Goal: Complete application form

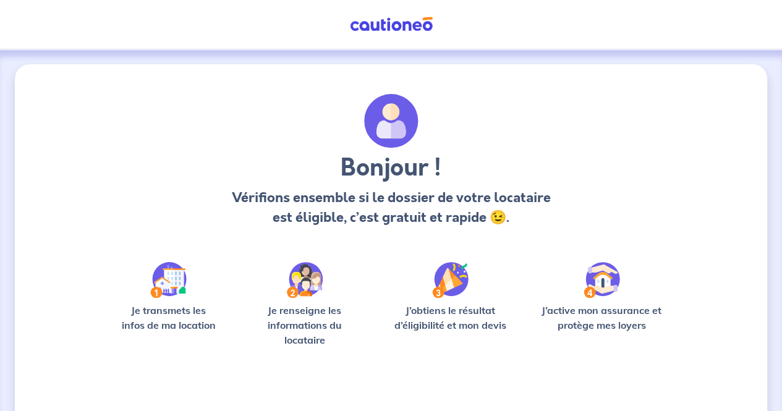
scroll to position [85, 0]
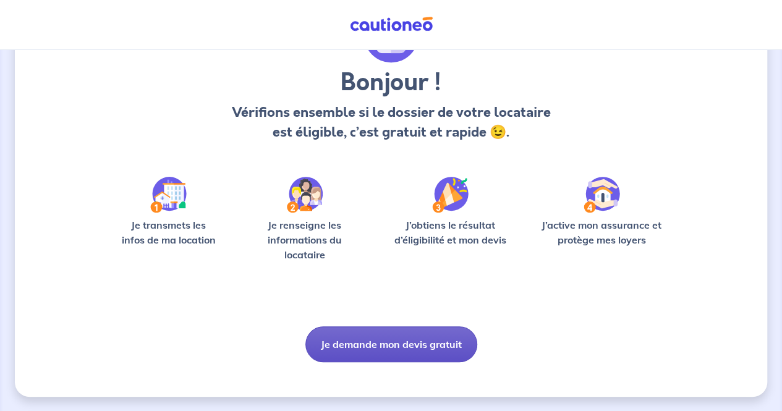
click at [396, 345] on button "Je demande mon devis gratuit" at bounding box center [391, 344] width 172 height 36
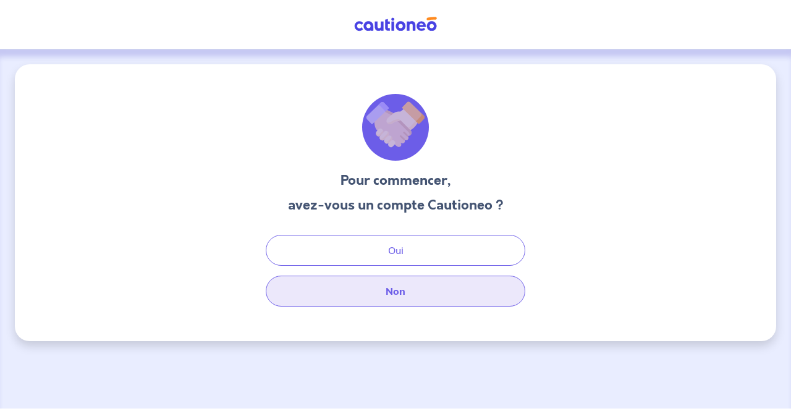
click at [375, 295] on button "Non" at bounding box center [396, 291] width 260 height 31
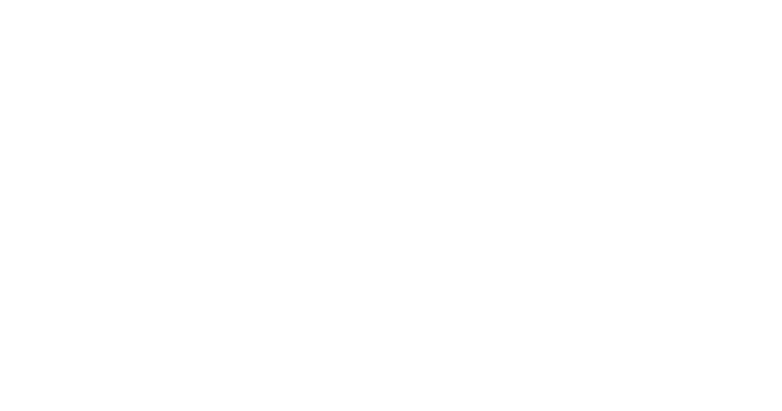
select select "FR"
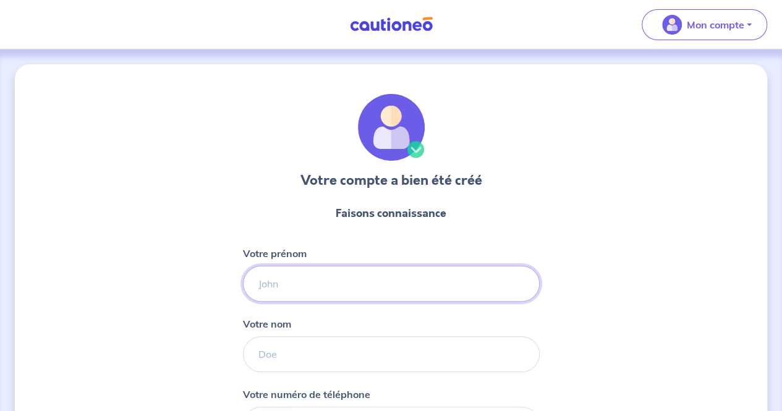
click at [371, 274] on input "Votre prénom" at bounding box center [391, 284] width 297 height 36
type input "[PERSON_NAME]"
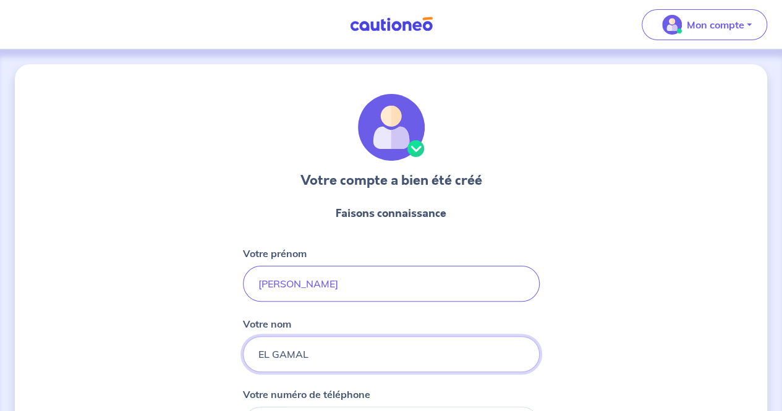
type input "EL GAMAL"
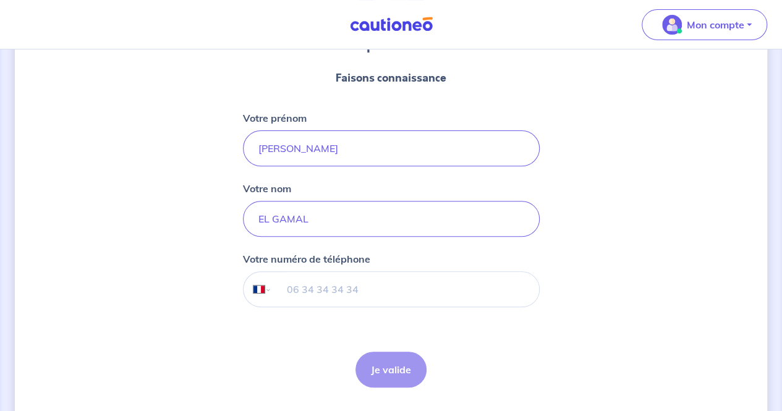
scroll to position [169, 0]
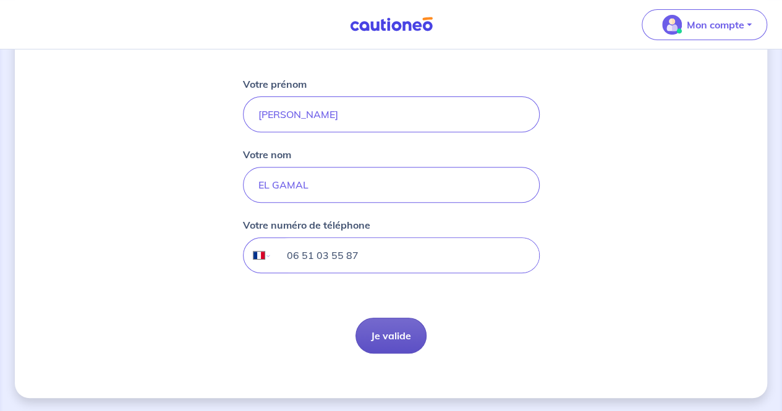
type input "06 51 03 55 87"
click at [388, 333] on button "Je valide" at bounding box center [390, 336] width 71 height 36
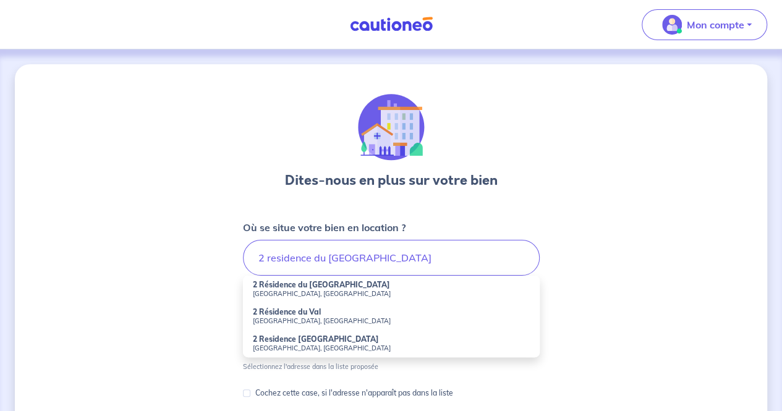
click at [334, 286] on strong "2 Résidence du [GEOGRAPHIC_DATA]" at bounding box center [321, 284] width 137 height 9
type input "2 Résidence du [GEOGRAPHIC_DATA], [GEOGRAPHIC_DATA], [DEMOGRAPHIC_DATA]"
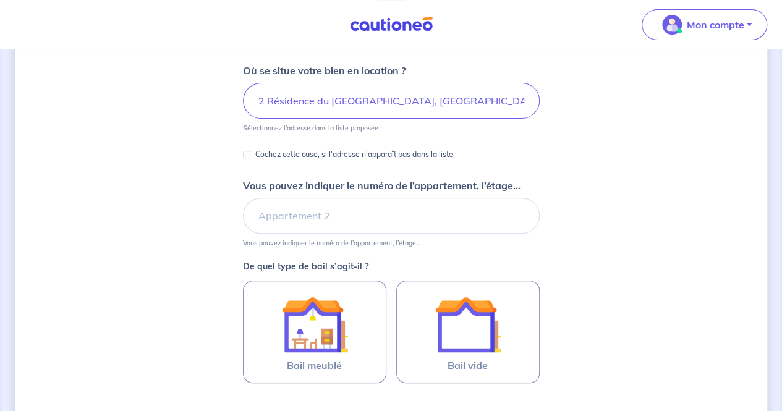
scroll to position [162, 0]
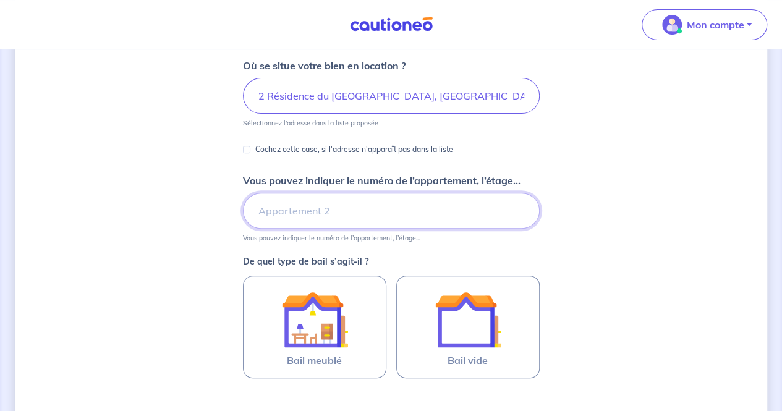
click at [376, 220] on input "Vous pouvez indiquer le numéro de l’appartement, l’étage..." at bounding box center [391, 211] width 297 height 36
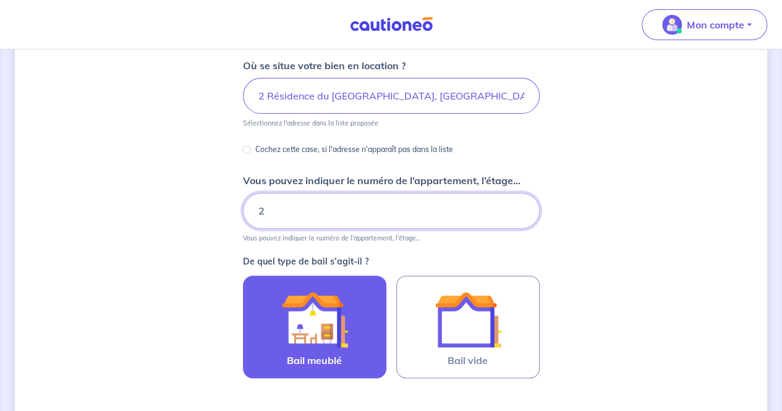
type input "2"
click at [349, 331] on div at bounding box center [314, 319] width 112 height 67
click at [0, 0] on input "Bail meublé" at bounding box center [0, 0] width 0 height 0
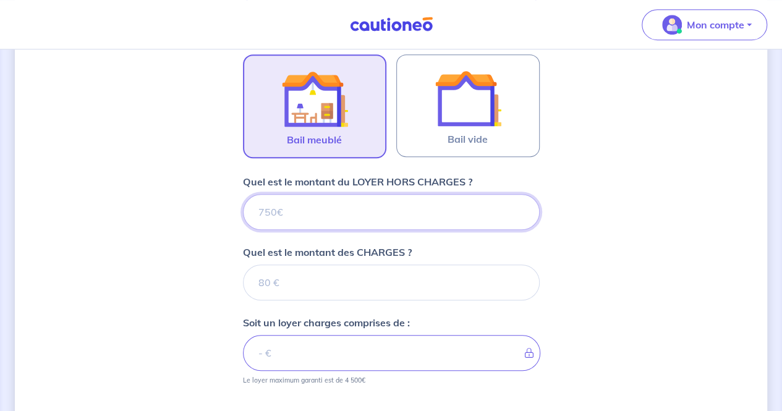
scroll to position [388, 0]
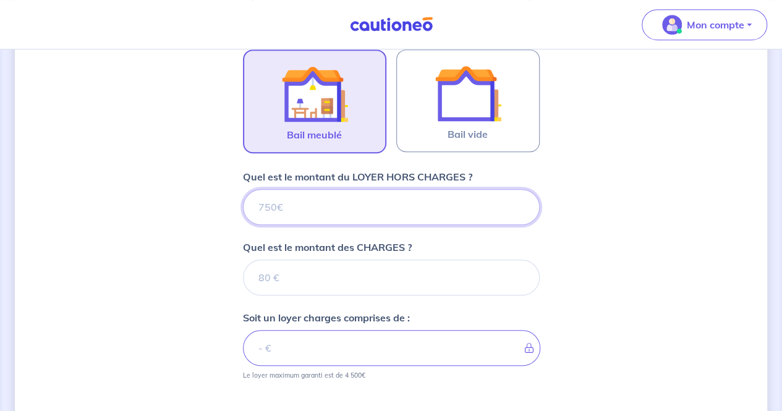
type input "1"
type input "100"
type input "1000"
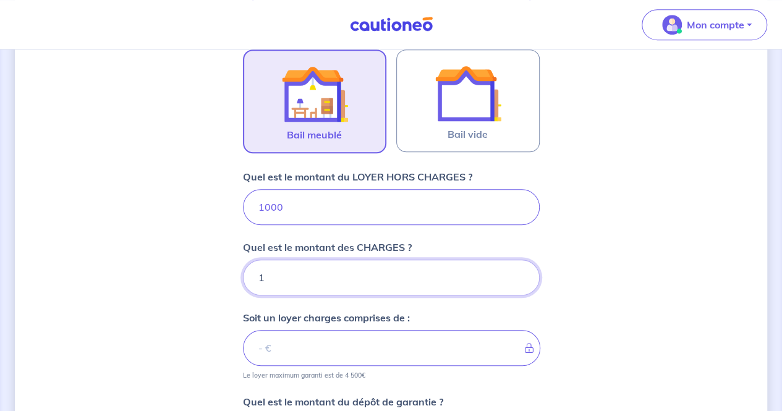
type input "11"
type input "1001"
type input "1"
type input "1011"
type input "19"
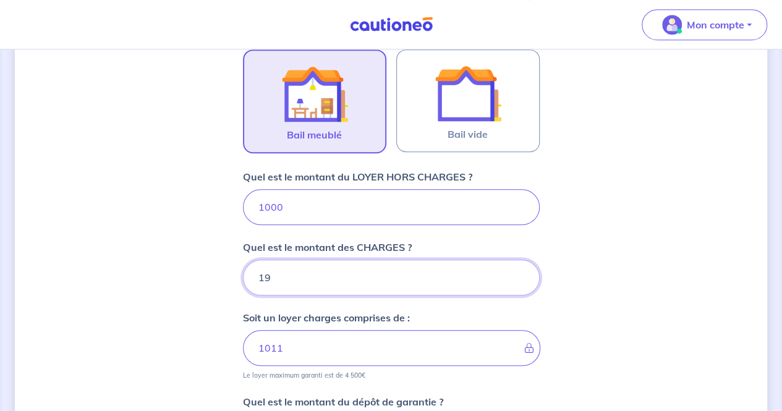
type input "1001"
type input "190"
type input "1190"
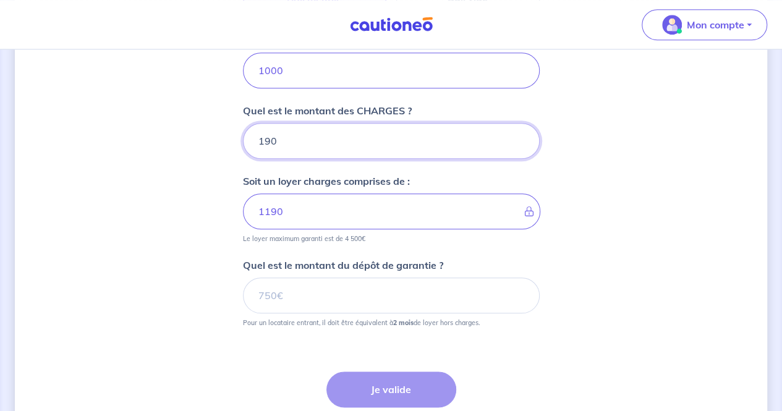
scroll to position [549, 0]
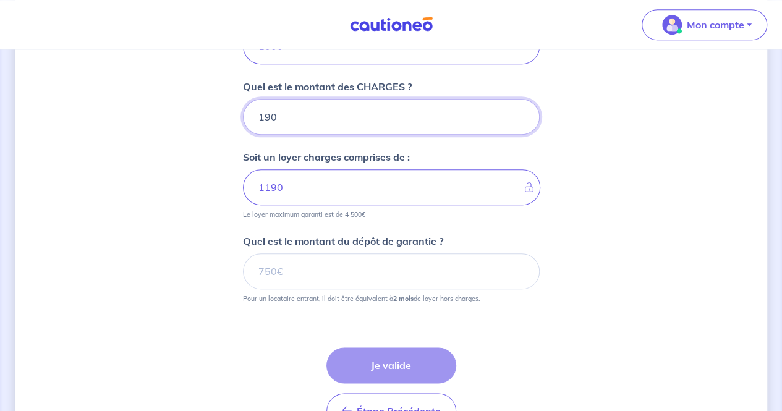
type input "190"
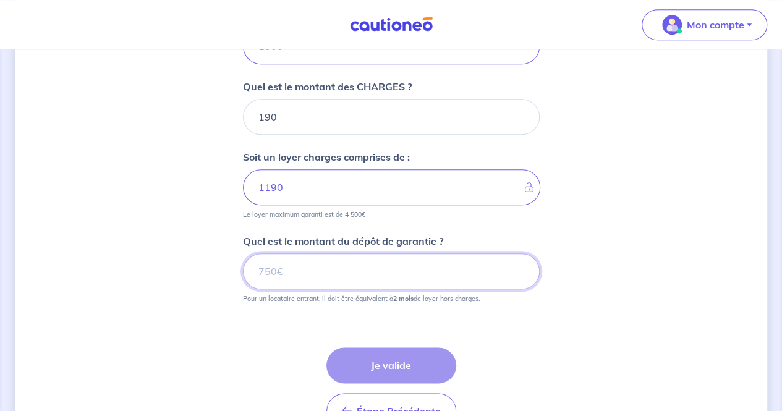
click at [460, 274] on input "Quel est le montant du dépôt de garantie ?" at bounding box center [391, 271] width 297 height 36
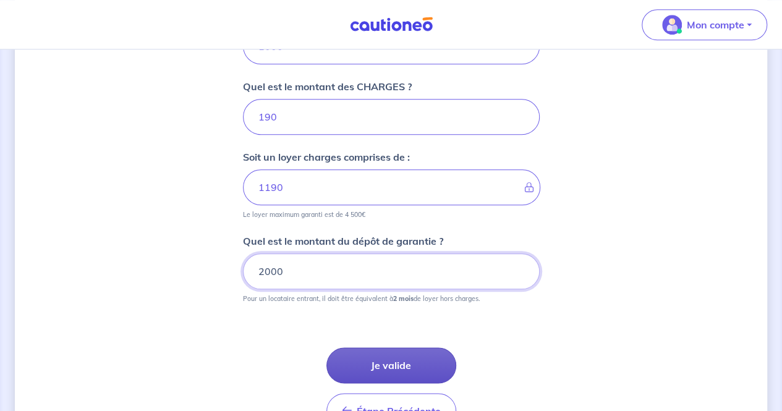
type input "2000"
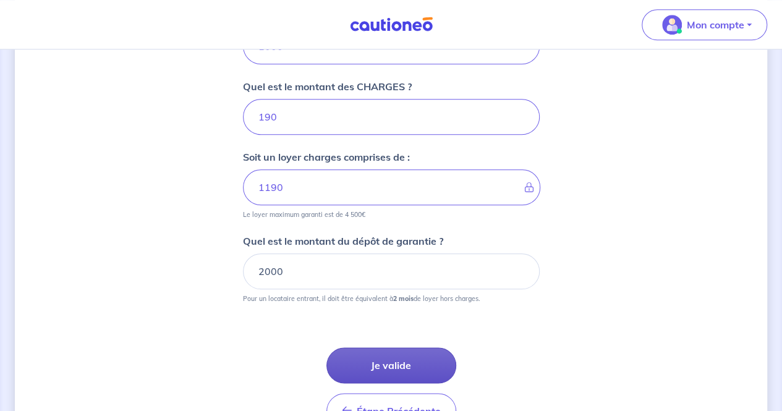
click at [410, 369] on button "Je valide" at bounding box center [391, 365] width 130 height 36
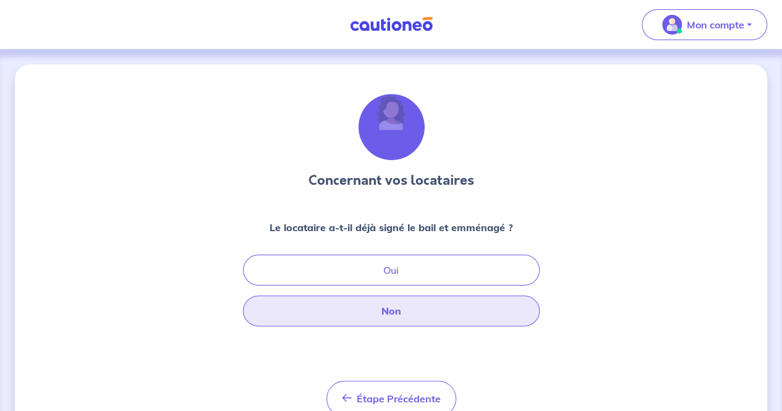
click at [387, 308] on button "Non" at bounding box center [391, 310] width 297 height 31
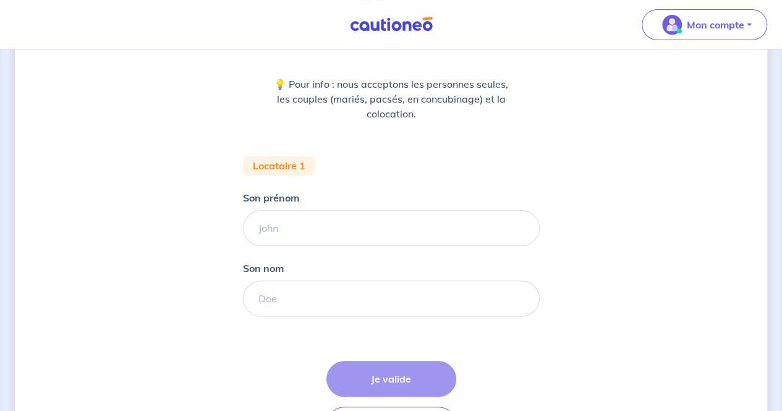
scroll to position [145, 0]
click at [182, 240] on div "Concernant vos locataires 💡 Pour info : nous acceptons les personnes seules, le…" at bounding box center [391, 203] width 752 height 566
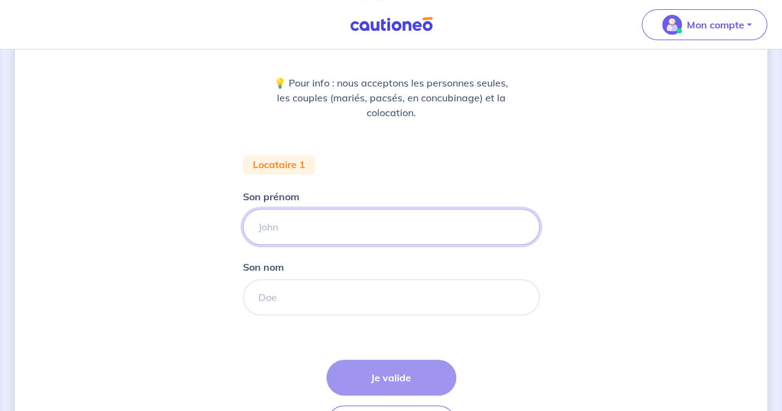
click at [345, 232] on input "Son prénom" at bounding box center [391, 227] width 297 height 36
paste input "Locataire [PERSON_NAME]"
click at [283, 229] on input "Locataire [PERSON_NAME]" at bounding box center [391, 227] width 297 height 36
click at [308, 228] on input "[PERSON_NAME]" at bounding box center [391, 227] width 297 height 36
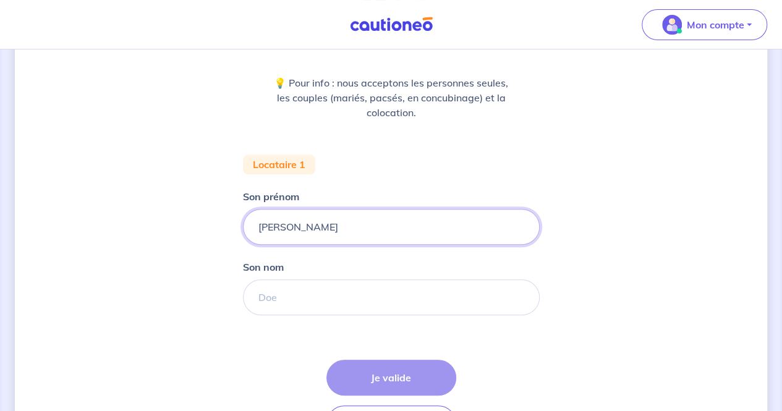
click at [308, 228] on input "[PERSON_NAME]" at bounding box center [391, 227] width 297 height 36
type input "[PERSON_NAME]"
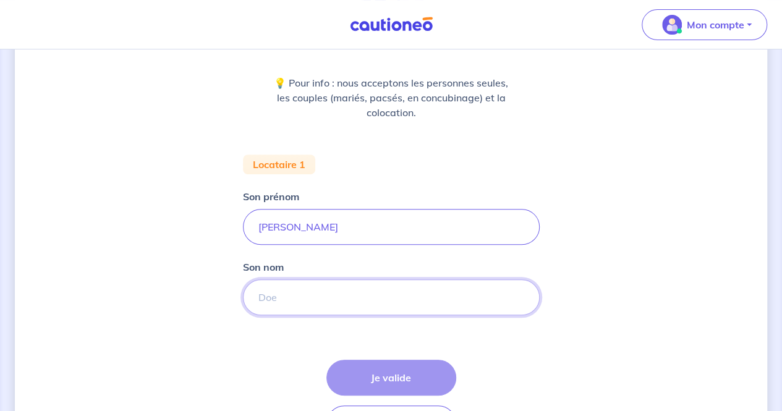
click at [294, 298] on input "Son nom" at bounding box center [391, 297] width 297 height 36
paste input "Lakhiari"
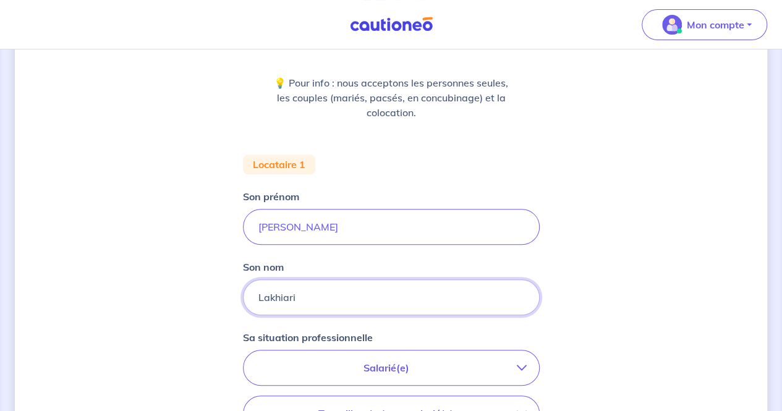
type input "Lakhiari"
click at [430, 363] on p "Salarié(e)" at bounding box center [386, 367] width 261 height 15
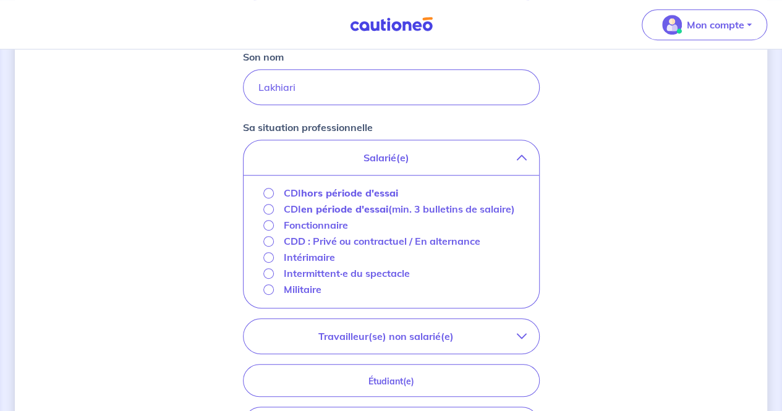
scroll to position [394, 0]
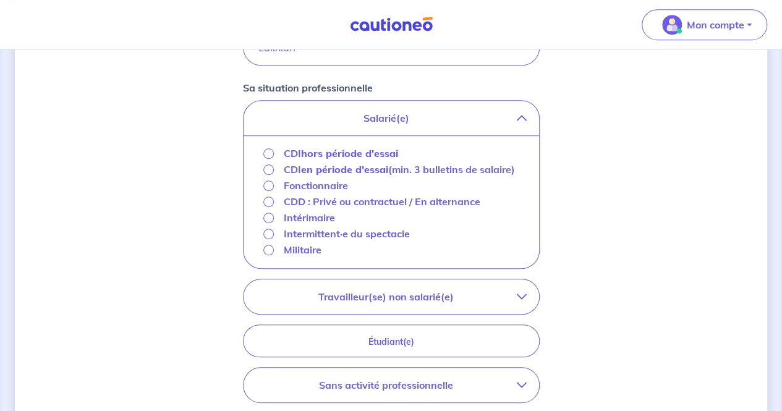
click at [707, 243] on div "Concernant vos locataires 💡 Pour info : nous acceptons les personnes seules, le…" at bounding box center [391, 126] width 752 height 913
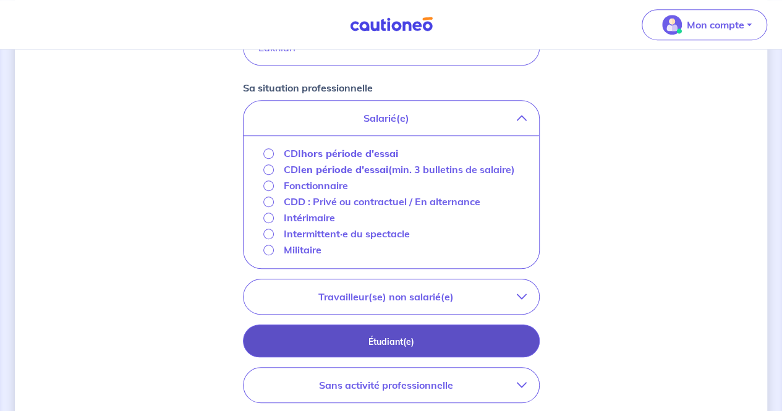
click at [380, 340] on p "Étudiant(e)" at bounding box center [391, 342] width 266 height 14
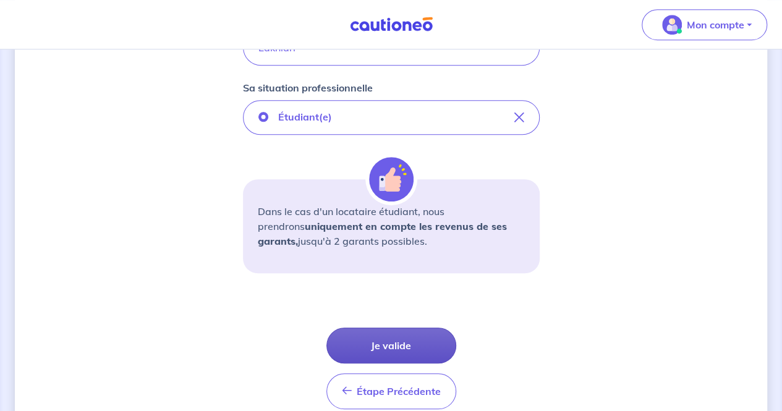
click at [417, 349] on button "Je valide" at bounding box center [391, 346] width 130 height 36
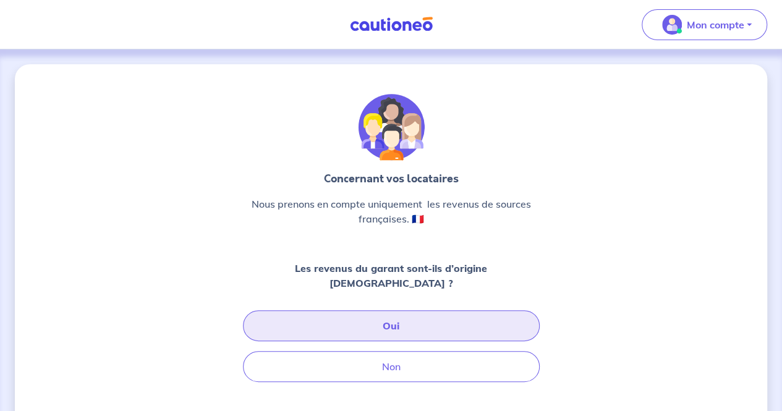
click at [372, 310] on button "Oui" at bounding box center [391, 325] width 297 height 31
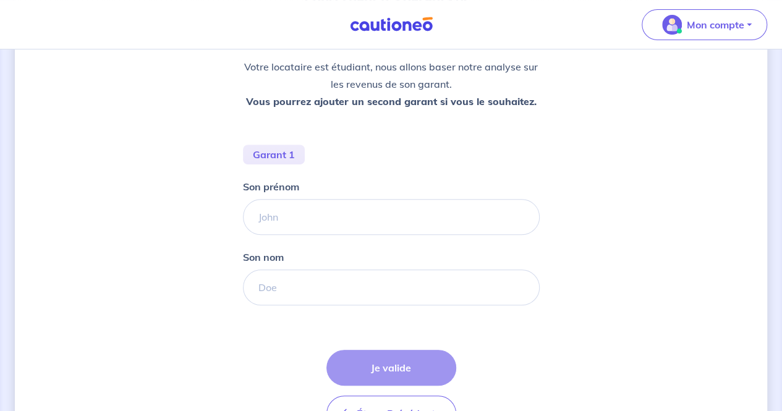
scroll to position [183, 0]
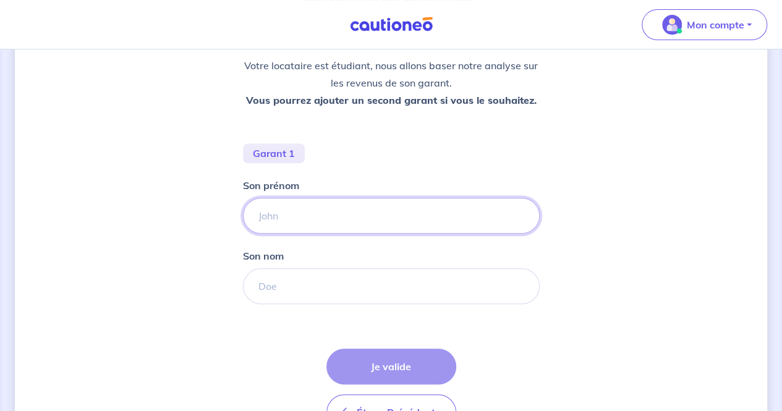
click at [345, 209] on input "Son prénom" at bounding box center [391, 216] width 297 height 36
click at [164, 308] on div "Concernant les garants de : [PERSON_NAME] Votre locataire est étudiant, nous al…" at bounding box center [391, 177] width 752 height 593
click at [315, 211] on input "Son prénom" at bounding box center [391, 216] width 297 height 36
paste input "[PERSON_NAME]"
drag, startPoint x: 290, startPoint y: 213, endPoint x: 386, endPoint y: 221, distance: 96.1
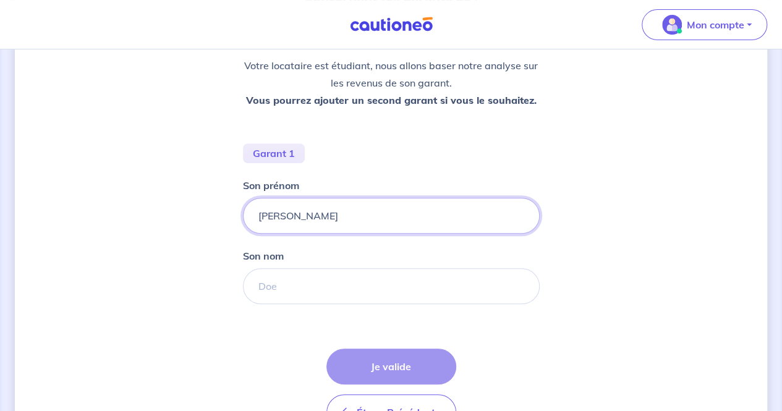
click at [386, 221] on input "[PERSON_NAME]" at bounding box center [391, 216] width 297 height 36
type input "[PERSON_NAME]"
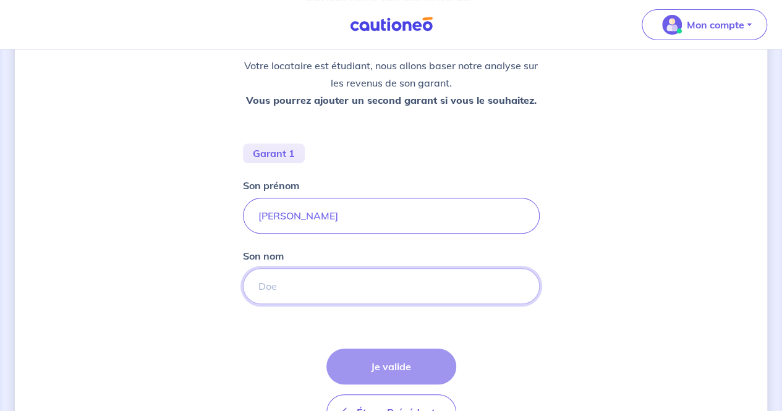
click at [320, 291] on input "Son nom" at bounding box center [391, 286] width 297 height 36
paste input "El Fathi"
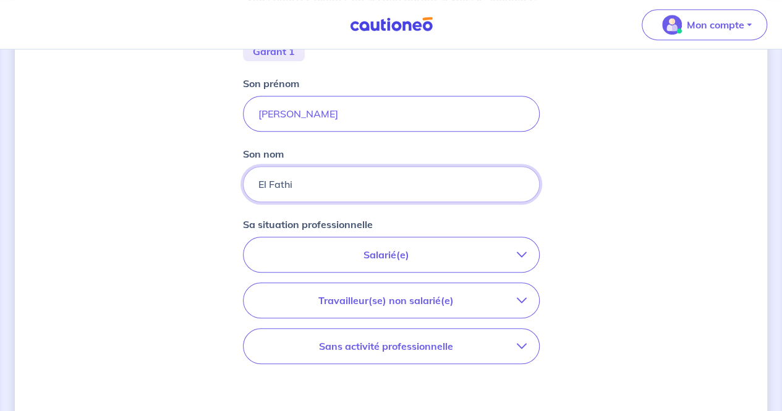
scroll to position [324, 0]
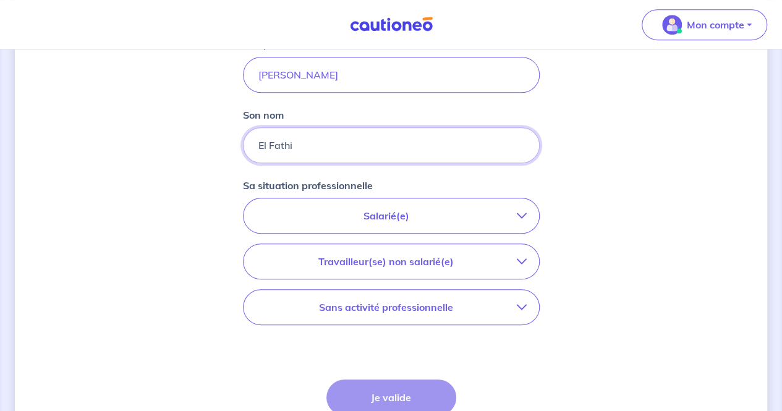
type input "El Fathi"
click at [415, 262] on p "Travailleur(se) non salarié(e)" at bounding box center [386, 261] width 261 height 15
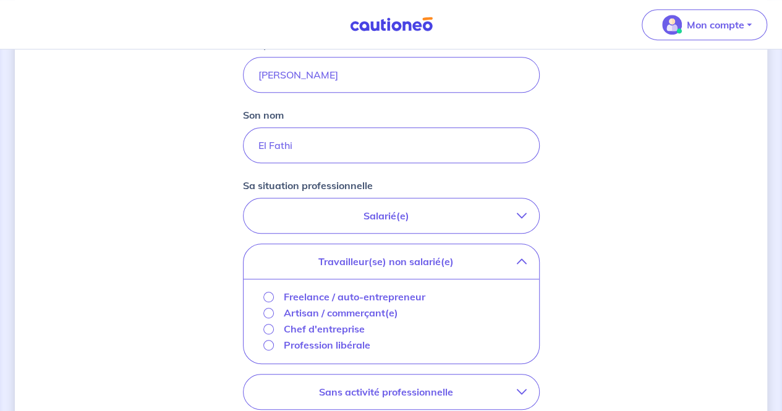
click at [409, 260] on p "Travailleur(se) non salarié(e)" at bounding box center [386, 261] width 261 height 15
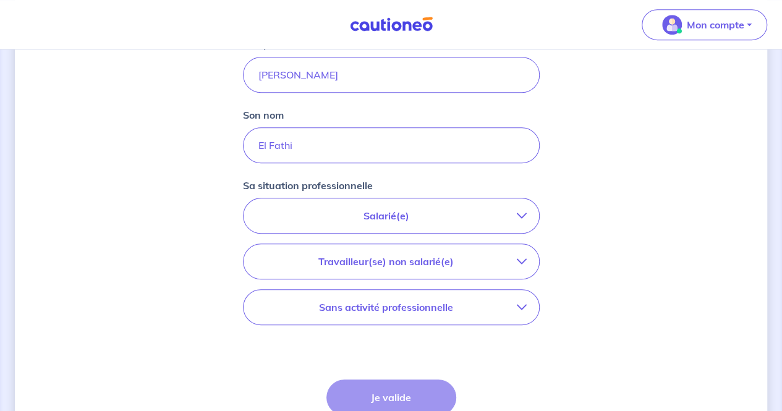
click at [387, 224] on button "Salarié(e)" at bounding box center [390, 215] width 295 height 35
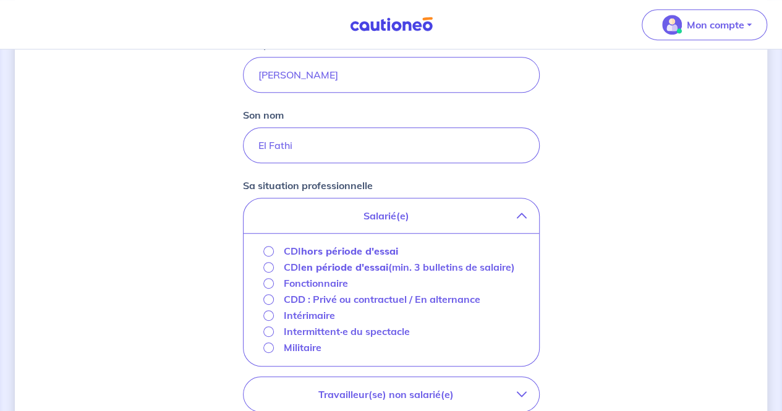
click at [258, 251] on div "CDI hors période d'essai" at bounding box center [391, 251] width 276 height 16
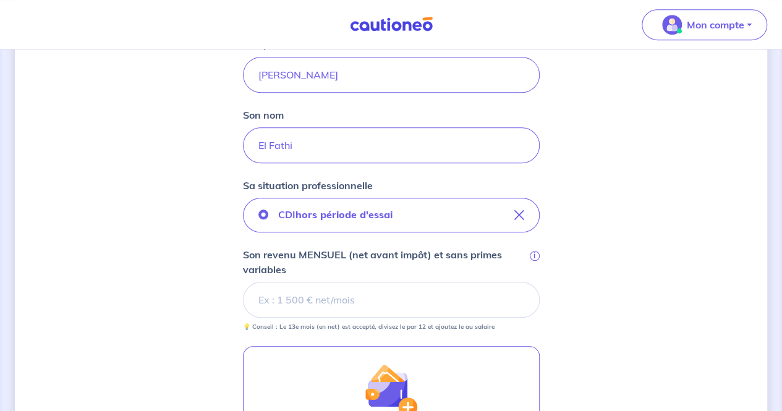
click at [229, 352] on div "Concernant les garants de : [PERSON_NAME] Votre locataire est étudiant, nous al…" at bounding box center [391, 190] width 752 height 900
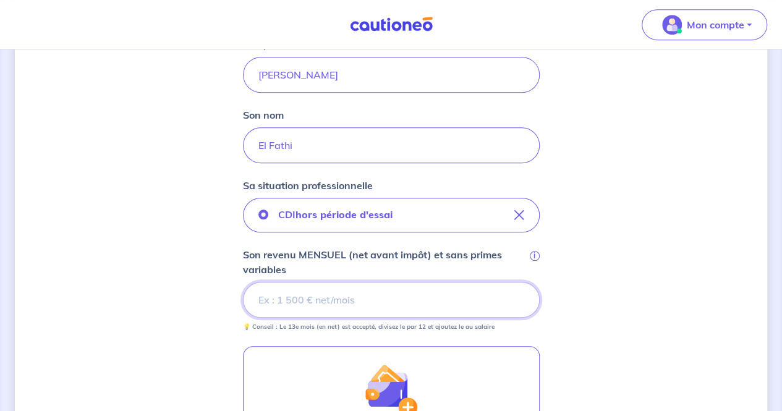
click at [318, 298] on input "Son revenu MENSUEL (net avant impôt) et sans primes variables i" at bounding box center [391, 300] width 297 height 36
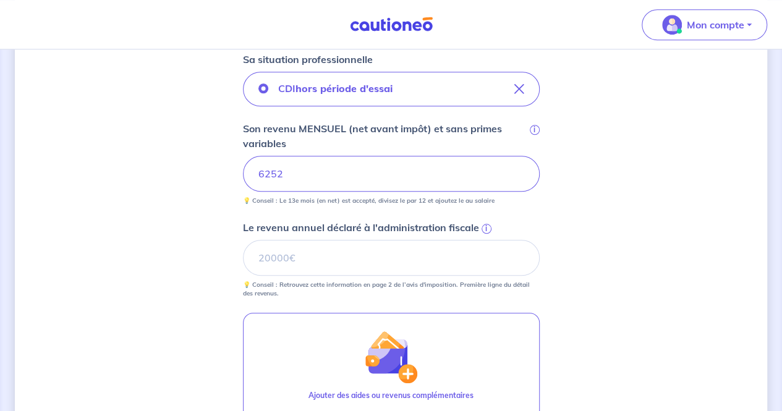
scroll to position [434, 0]
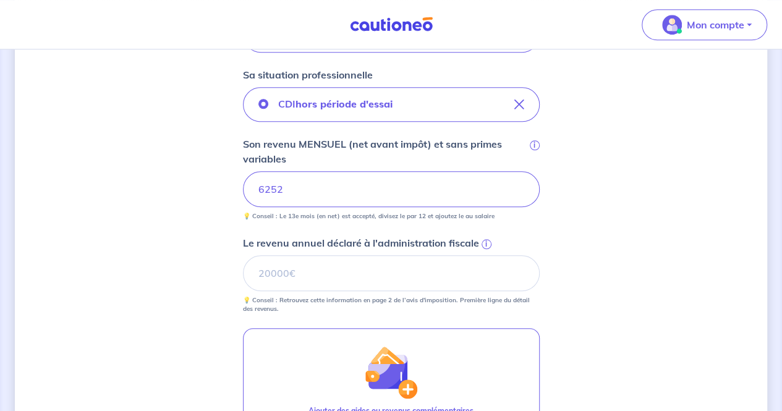
click at [488, 241] on span "i" at bounding box center [486, 244] width 10 height 10
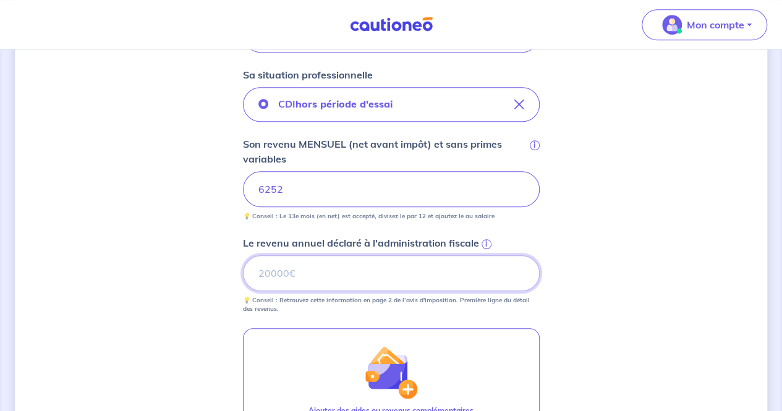
click at [488, 255] on input "Le revenu annuel déclaré à l'administration fiscale i" at bounding box center [391, 273] width 297 height 36
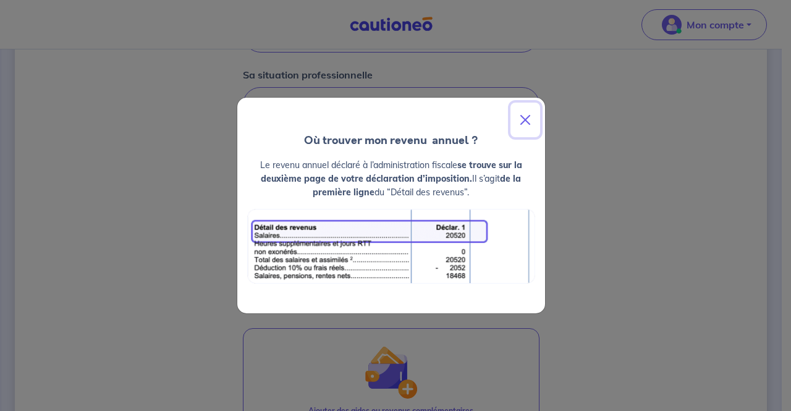
click at [524, 124] on button "Close" at bounding box center [525, 120] width 30 height 35
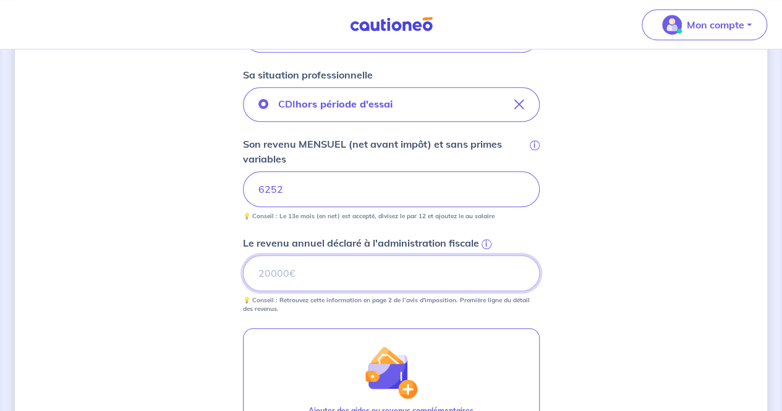
click at [365, 263] on input "Le revenu annuel déclaré à l'administration fiscale i" at bounding box center [391, 273] width 297 height 36
paste input "78826"
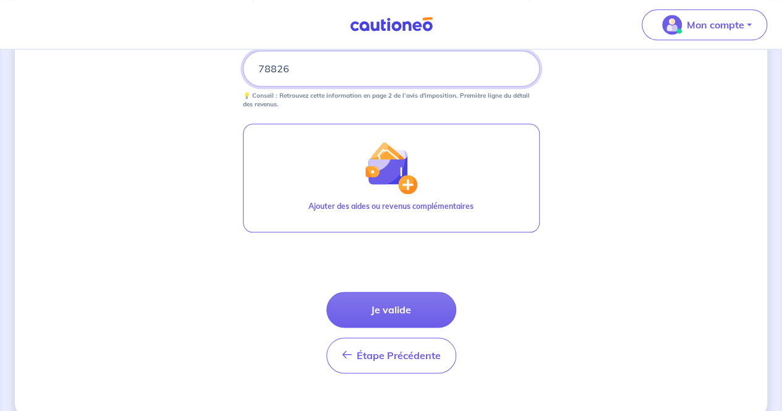
scroll to position [658, 0]
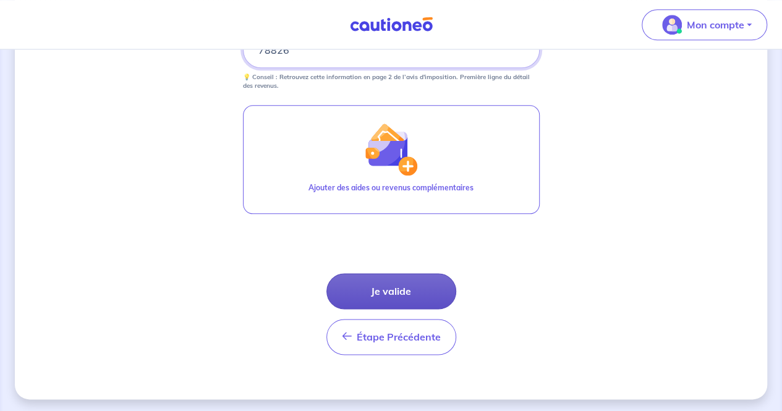
type input "78826"
click at [387, 285] on button "Je valide" at bounding box center [391, 291] width 130 height 36
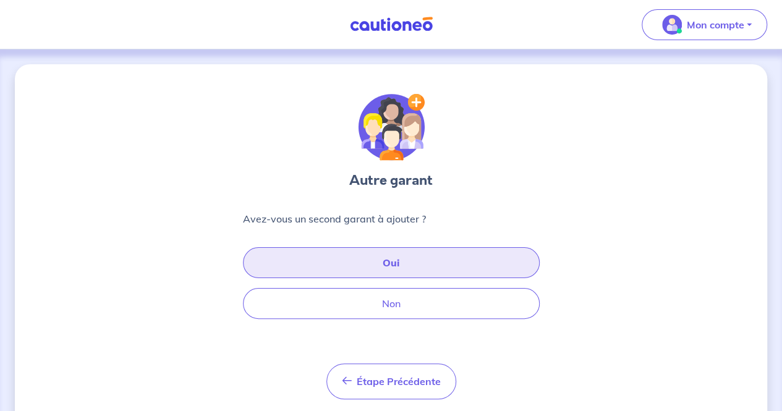
click at [388, 256] on button "Oui" at bounding box center [391, 262] width 297 height 31
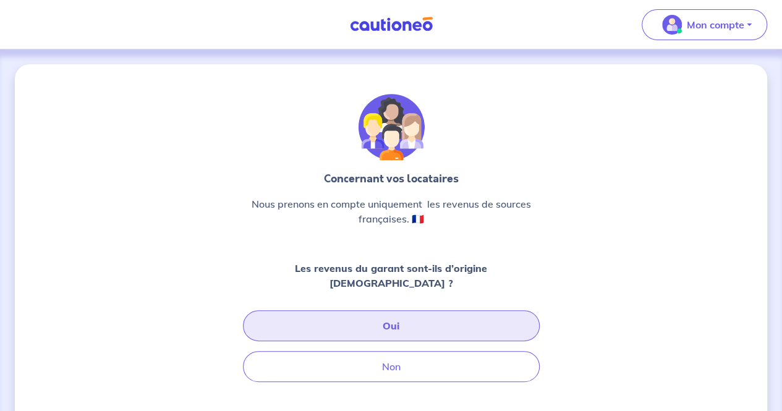
click at [382, 310] on button "Oui" at bounding box center [391, 325] width 297 height 31
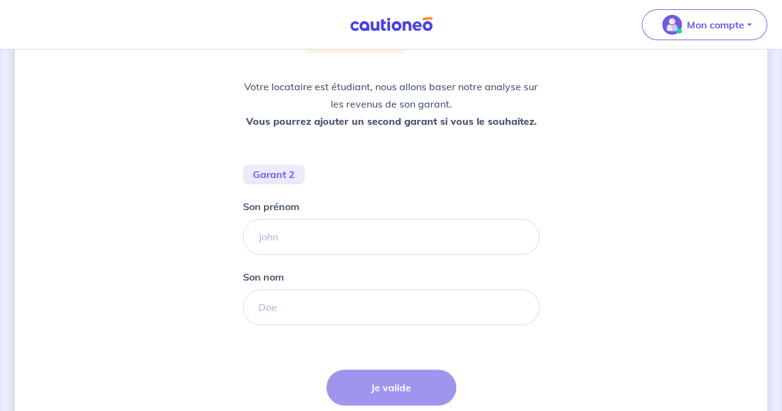
scroll to position [164, 0]
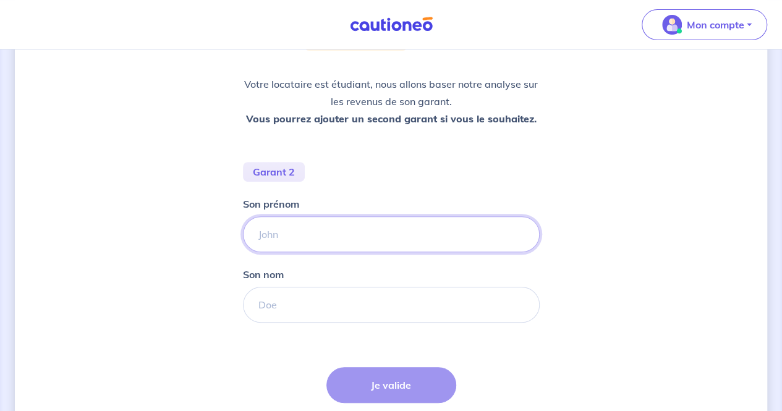
click at [376, 231] on input "Son prénom" at bounding box center [391, 234] width 297 height 36
paste input "[PERSON_NAME]"
click at [309, 228] on input "[PERSON_NAME]" at bounding box center [391, 234] width 297 height 36
type input "[PERSON_NAME]"
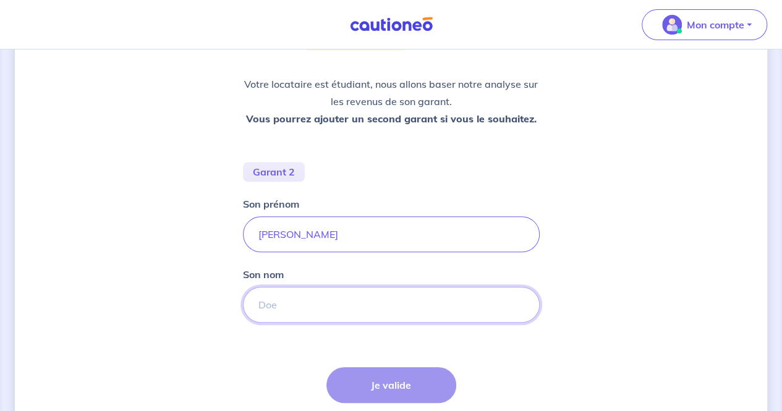
paste input "Lakhiari"
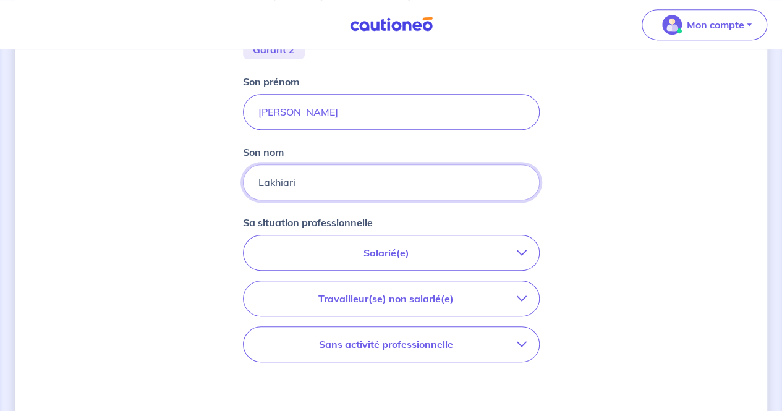
scroll to position [313, 0]
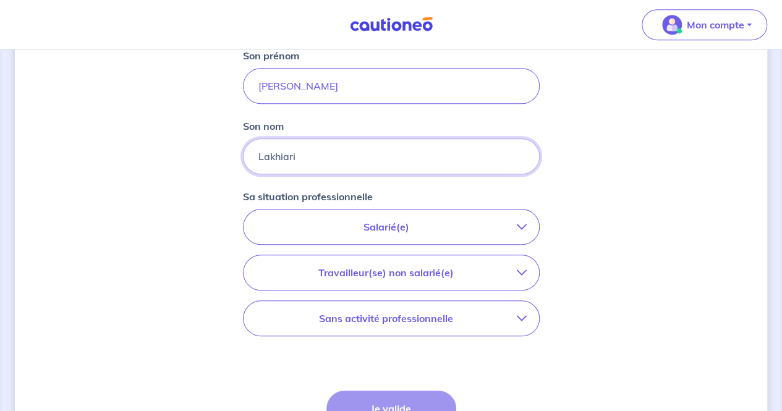
type input "Lakhiari"
click at [388, 226] on p "Salarié(e)" at bounding box center [386, 226] width 261 height 15
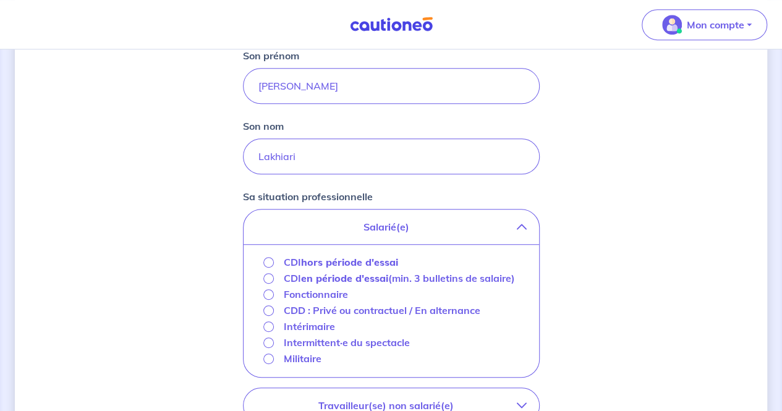
click at [386, 217] on button "Salarié(e)" at bounding box center [390, 227] width 295 height 35
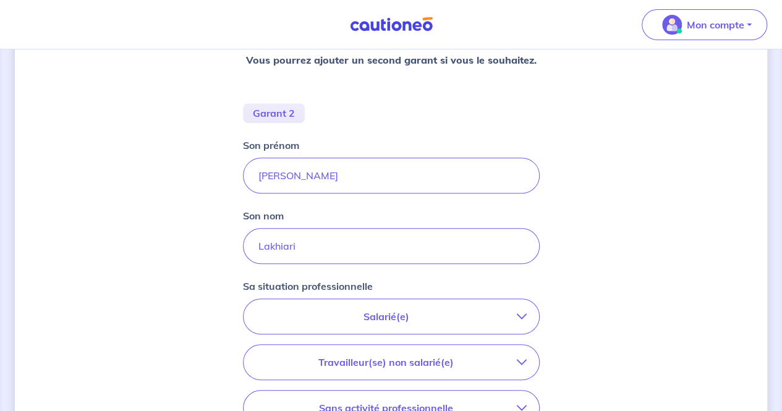
scroll to position [195, 0]
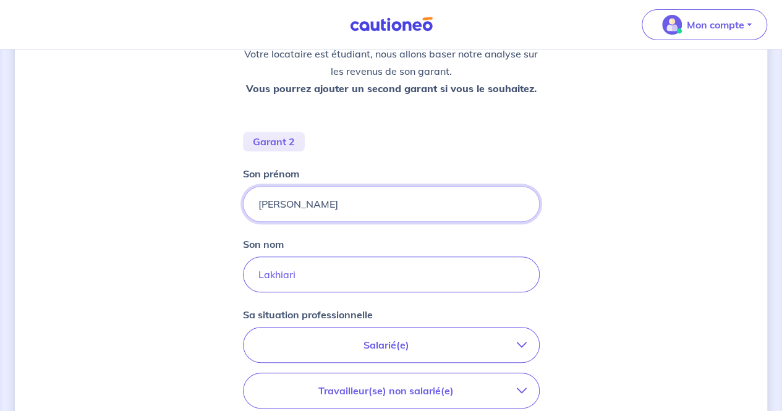
click at [341, 186] on input "[PERSON_NAME]" at bounding box center [391, 204] width 297 height 36
click at [339, 198] on input "[PERSON_NAME]" at bounding box center [391, 204] width 297 height 36
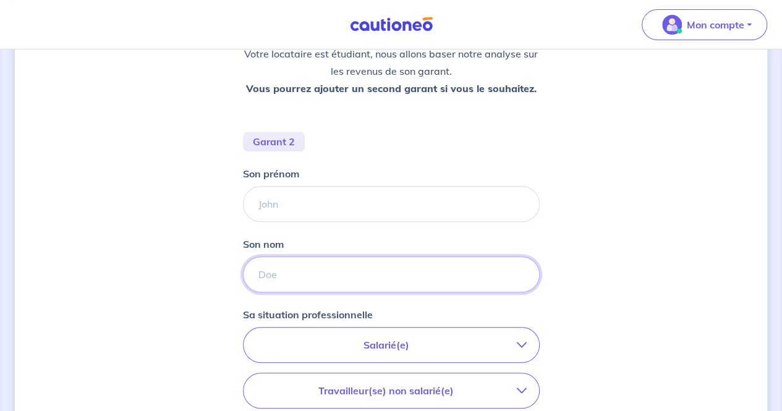
scroll to position [394, 0]
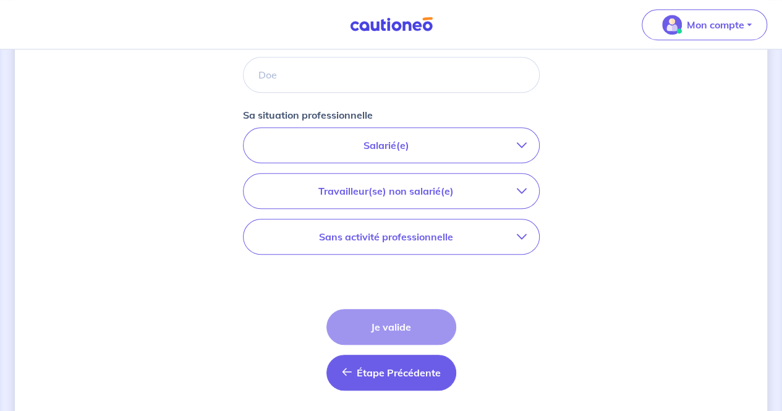
click at [402, 374] on span "Étape Précédente" at bounding box center [399, 372] width 84 height 12
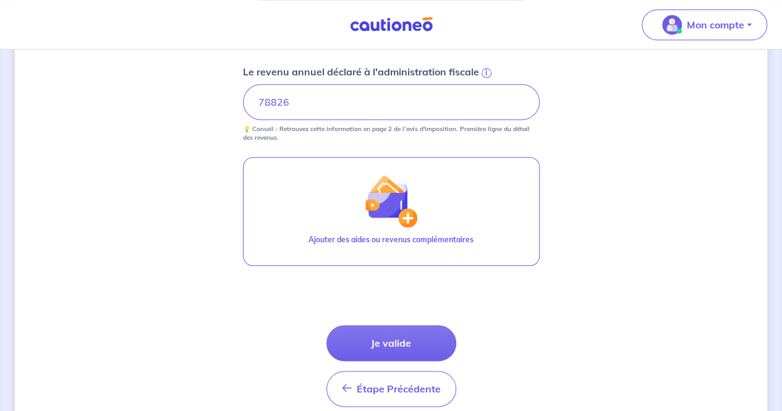
scroll to position [607, 0]
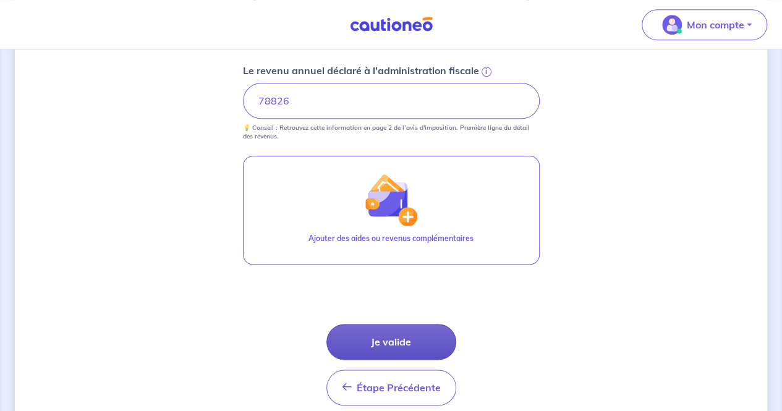
click at [375, 346] on button "Je valide" at bounding box center [391, 342] width 130 height 36
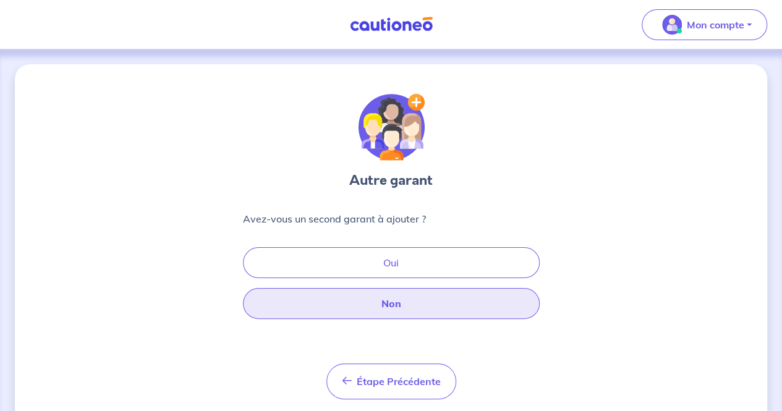
click at [373, 309] on button "Non" at bounding box center [391, 303] width 297 height 31
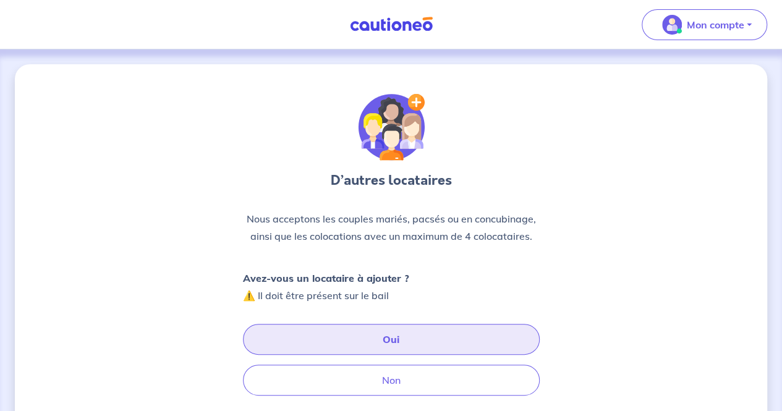
click at [387, 340] on button "Oui" at bounding box center [391, 339] width 297 height 31
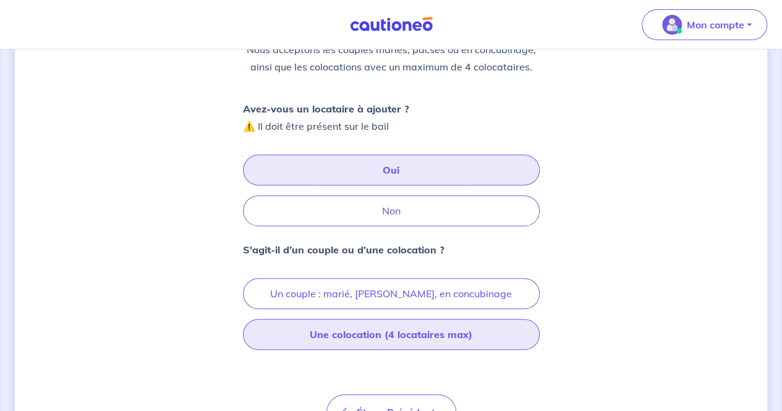
click at [349, 337] on button "Une colocation (4 locataires max)" at bounding box center [391, 334] width 297 height 31
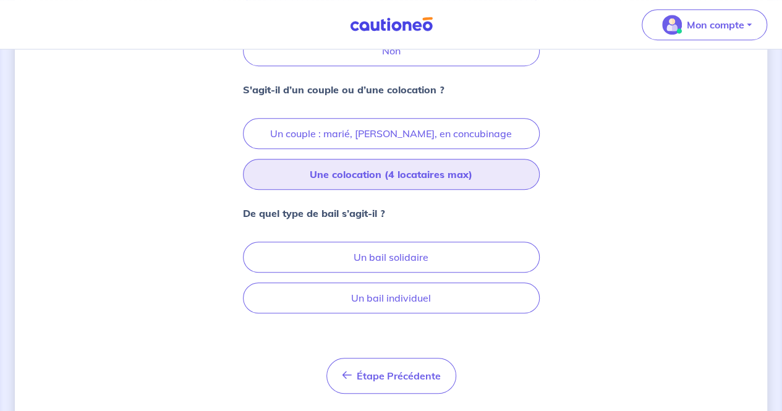
scroll to position [342, 0]
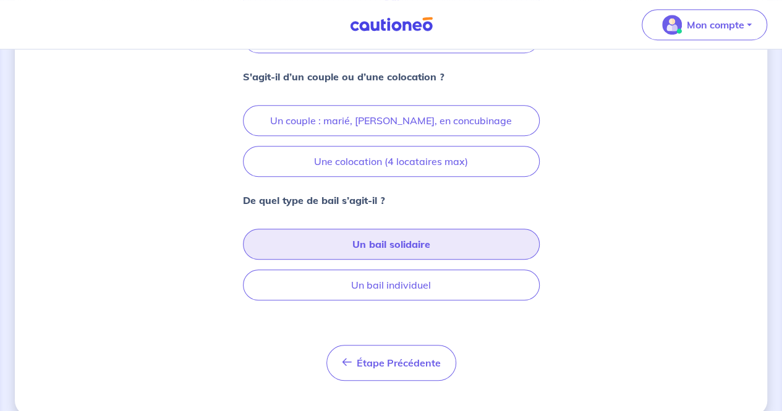
click at [409, 239] on button "Un bail solidaire" at bounding box center [391, 244] width 297 height 31
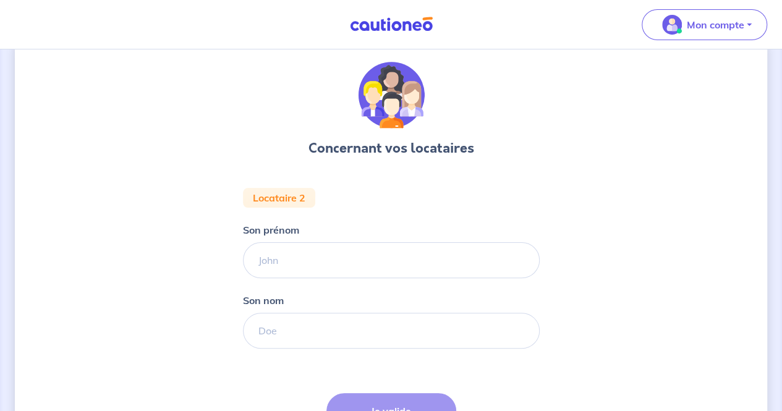
scroll to position [37, 0]
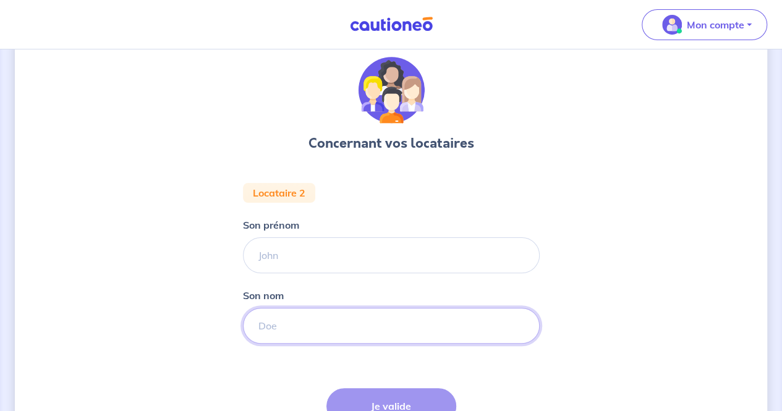
click at [307, 322] on input "Son nom" at bounding box center [391, 326] width 297 height 36
paste input "Mimouni"
type input "Mimouni"
click at [154, 296] on div "Concernant vos locataires Locataire 2 Son prénom Son nom [PERSON_NAME] Étape Pr…" at bounding box center [391, 270] width 752 height 487
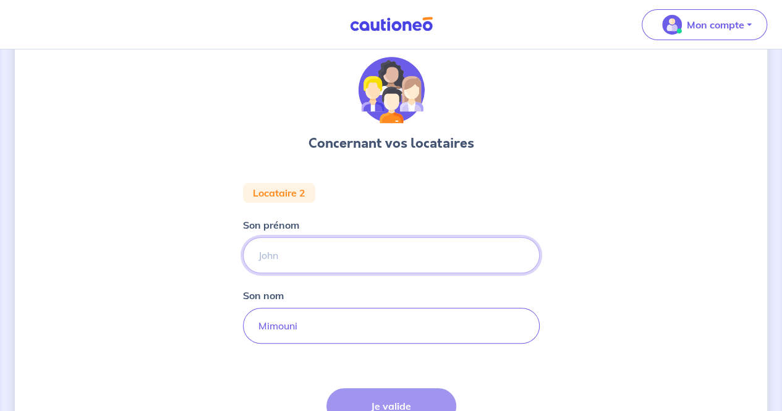
click at [348, 259] on input "Son prénom" at bounding box center [391, 255] width 297 height 36
paste input "[PERSON_NAME]"
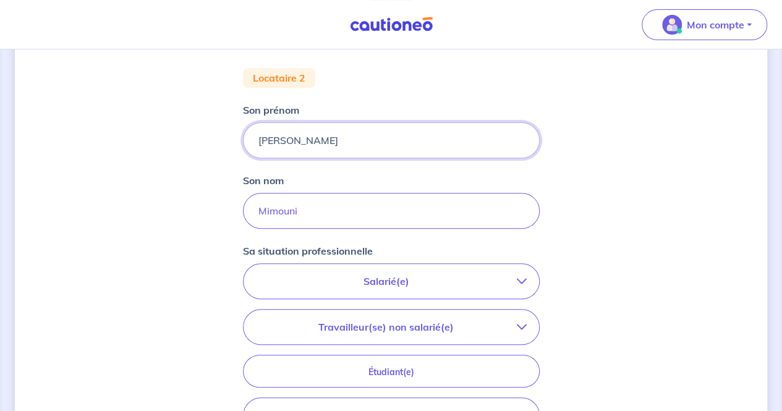
scroll to position [239, 0]
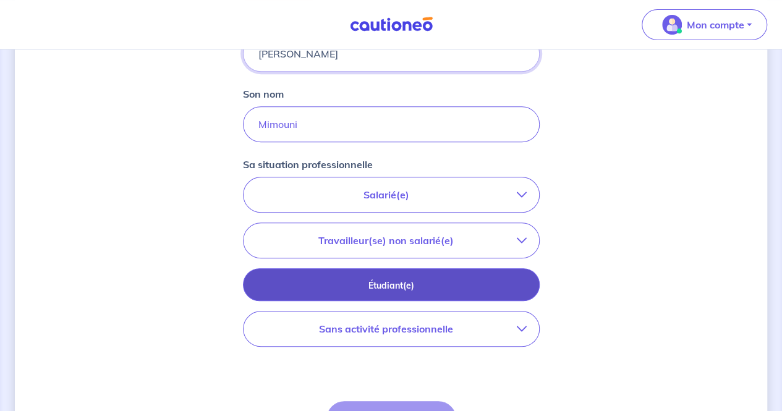
type input "[PERSON_NAME]"
click at [426, 280] on p "Étudiant(e)" at bounding box center [391, 286] width 266 height 14
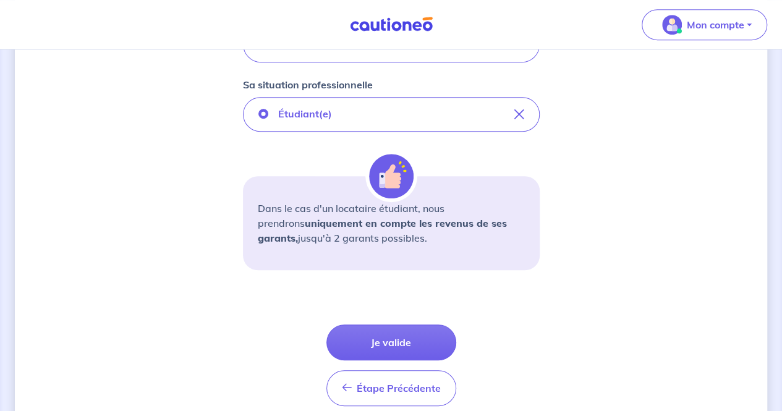
scroll to position [342, 0]
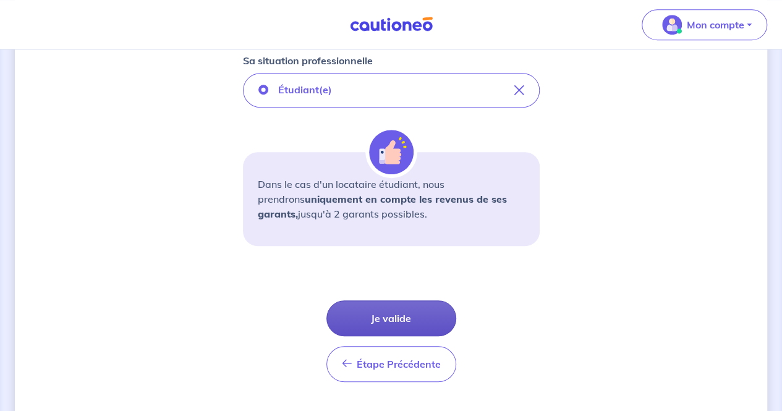
click at [385, 311] on button "Je valide" at bounding box center [391, 318] width 130 height 36
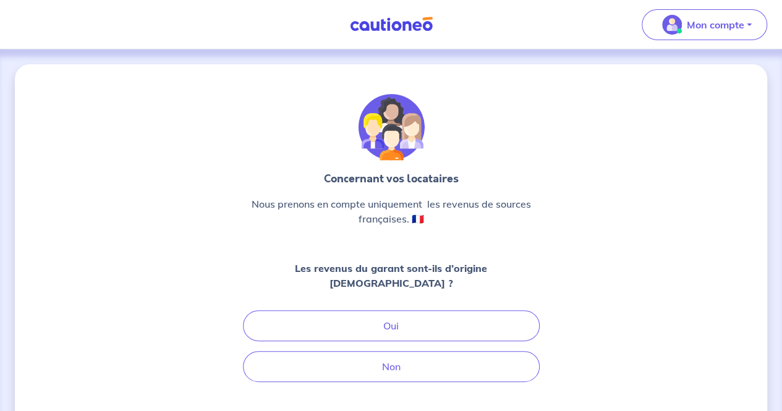
click at [180, 302] on div "Concernant vos locataires Nous prenons en compte uniquement  les revenus de sou…" at bounding box center [391, 285] width 752 height 442
click at [193, 307] on div "Concernant vos locataires Nous prenons en compte uniquement  les revenus de sou…" at bounding box center [391, 285] width 752 height 442
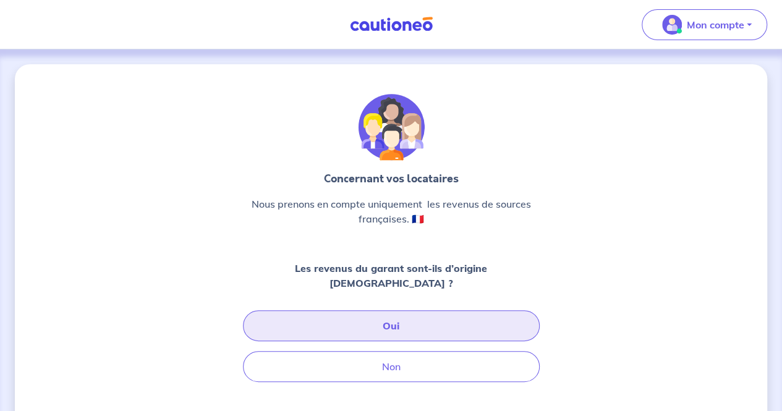
click at [391, 312] on button "Oui" at bounding box center [391, 325] width 297 height 31
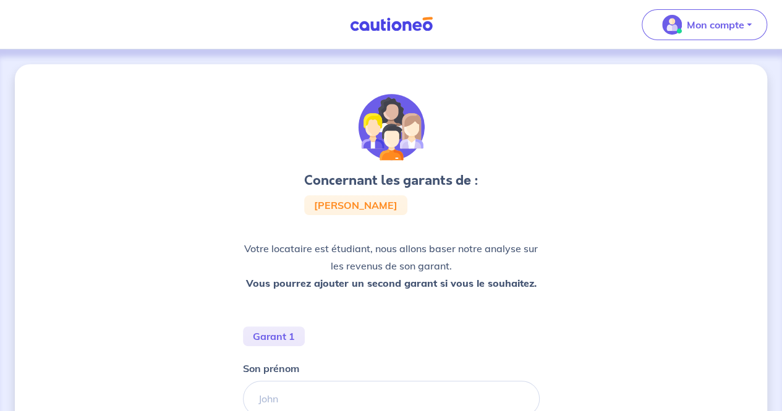
scroll to position [111, 0]
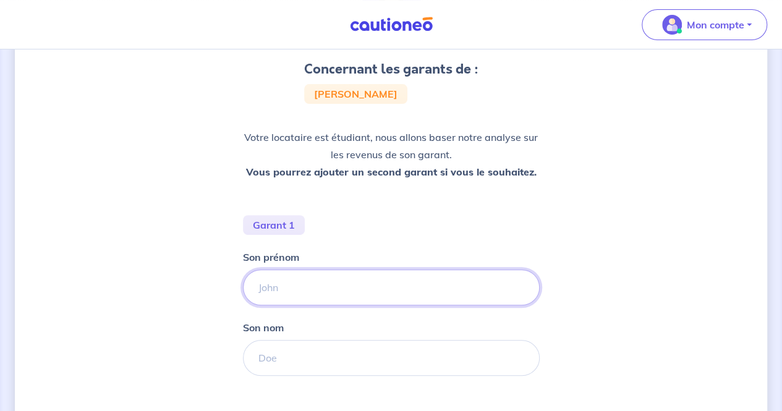
click at [362, 281] on input "Son prénom" at bounding box center [391, 287] width 297 height 36
type input "[PERSON_NAME]"
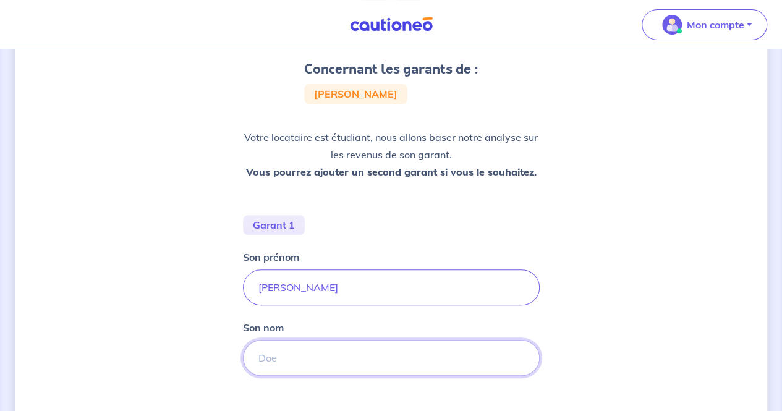
click at [303, 351] on input "Son nom" at bounding box center [391, 358] width 297 height 36
paste input "Lakhiari."
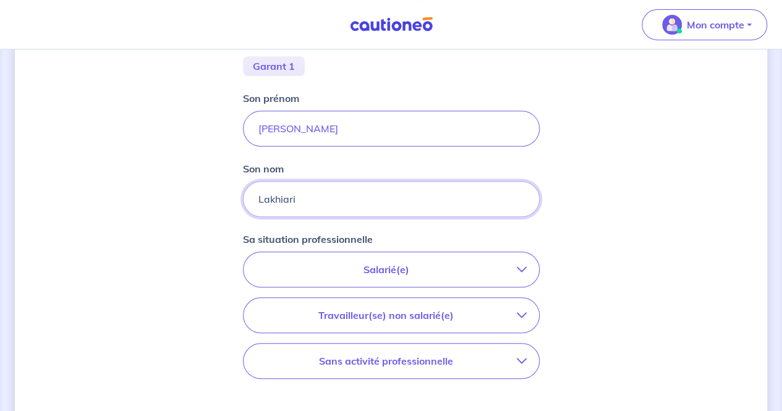
type input "Lakhiari"
click at [369, 318] on p "Travailleur(se) non salarié(e)" at bounding box center [386, 315] width 261 height 15
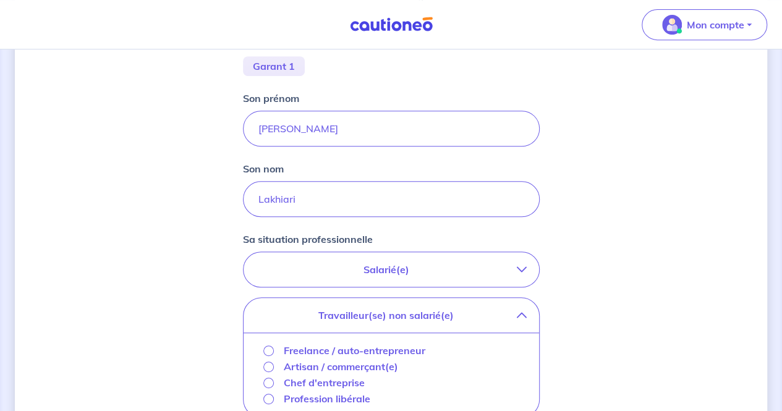
click at [91, 276] on div "Concernant les garants de : [PERSON_NAME] Votre locataire est étudiant, nous al…" at bounding box center [391, 219] width 752 height 850
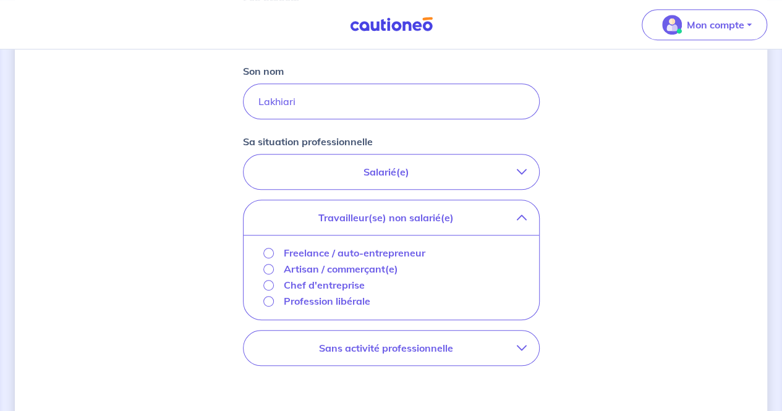
scroll to position [370, 0]
click at [268, 296] on input "Profession libérale" at bounding box center [268, 299] width 11 height 11
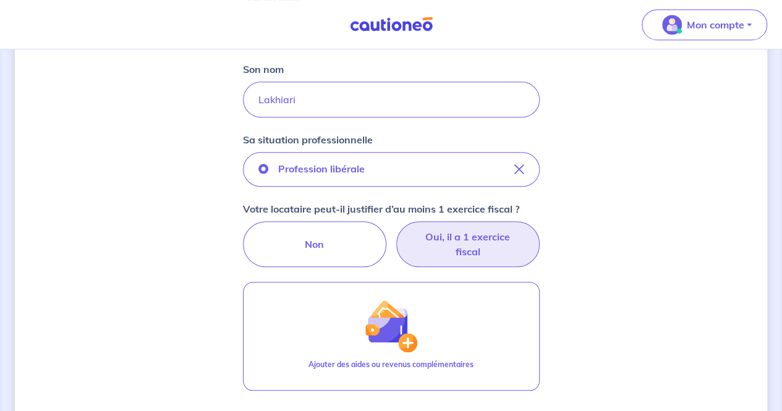
click at [460, 245] on label "Oui, il a 1 exercice fiscal" at bounding box center [467, 244] width 143 height 46
click at [395, 229] on input "Oui, il a 1 exercice fiscal" at bounding box center [391, 225] width 8 height 8
radio input "true"
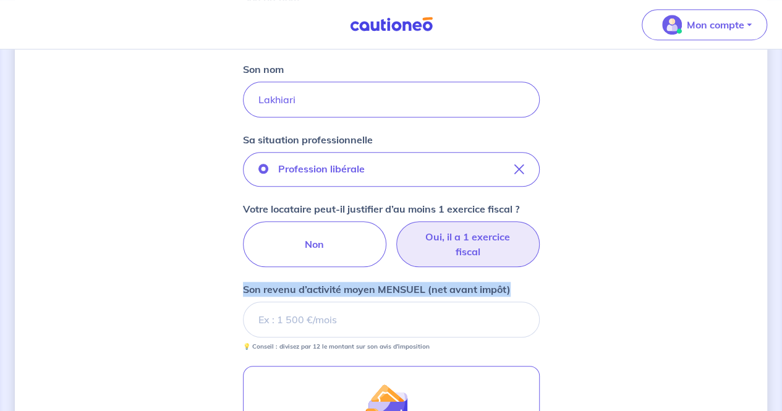
drag, startPoint x: 781, startPoint y: 232, endPoint x: 790, endPoint y: 273, distance: 41.7
click at [782, 273] on html "Mon compte Me déconnecter Concernant les garants de : [PERSON_NAME] locataire e…" at bounding box center [391, 152] width 782 height 1044
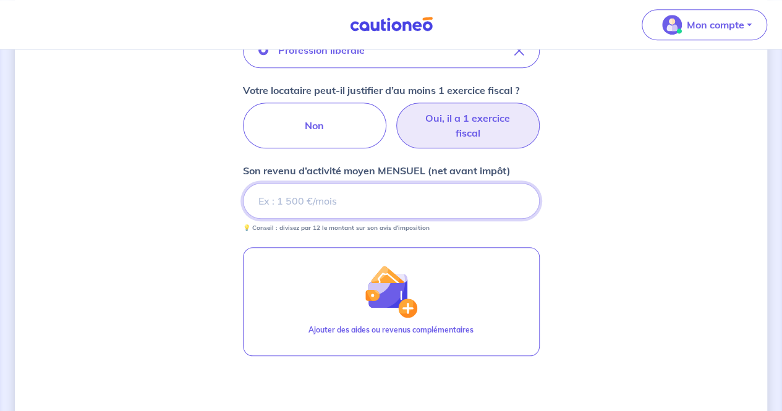
click at [393, 207] on input "Son revenu d’activité moyen MENSUEL (net avant impôt)" at bounding box center [391, 201] width 297 height 36
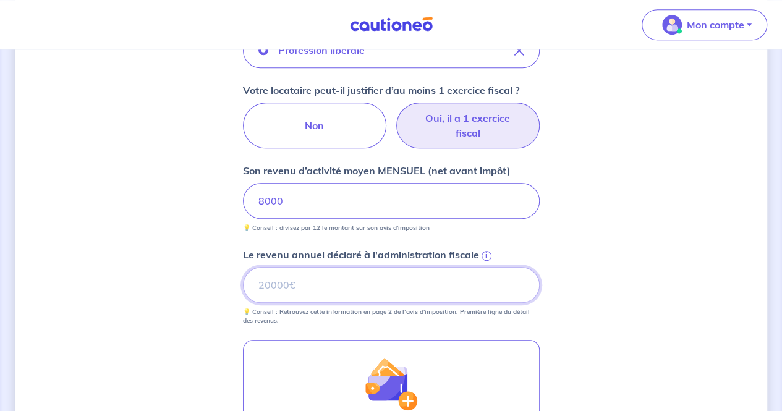
click at [376, 284] on input "Le revenu annuel déclaré à l'administration fiscale i" at bounding box center [391, 285] width 297 height 36
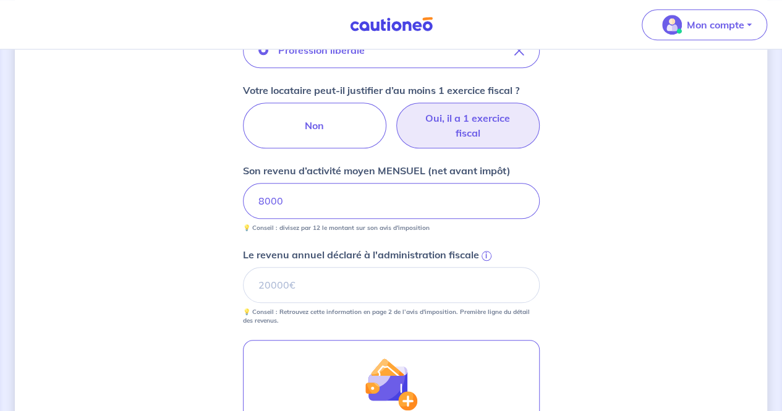
click at [483, 252] on span "i" at bounding box center [486, 256] width 10 height 10
click at [483, 267] on input "Le revenu annuel déclaré à l'administration fiscale i" at bounding box center [391, 285] width 297 height 36
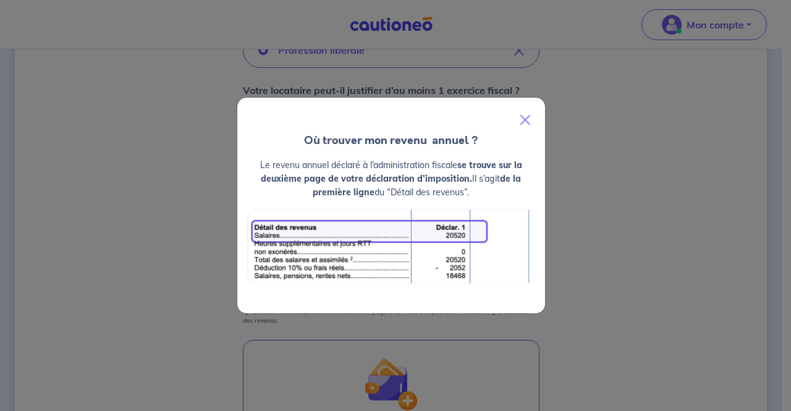
click at [392, 303] on div "Le revenu annuel déclaré à l’administration fiscale se trouve sur la deuxième p…" at bounding box center [391, 235] width 308 height 155
click at [527, 121] on button "Close" at bounding box center [525, 120] width 30 height 35
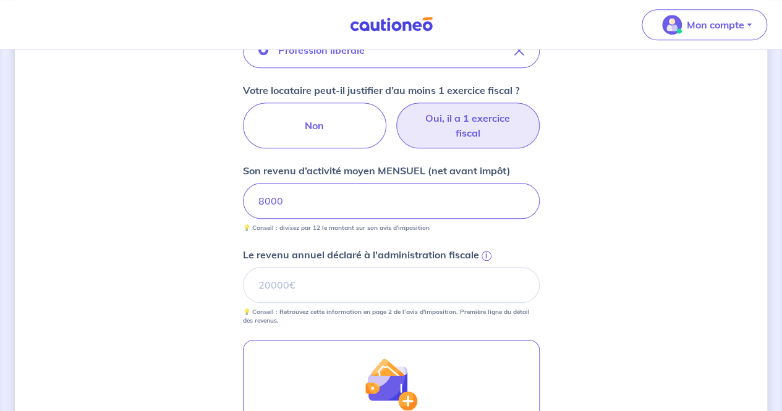
click at [487, 258] on span "i" at bounding box center [486, 256] width 10 height 10
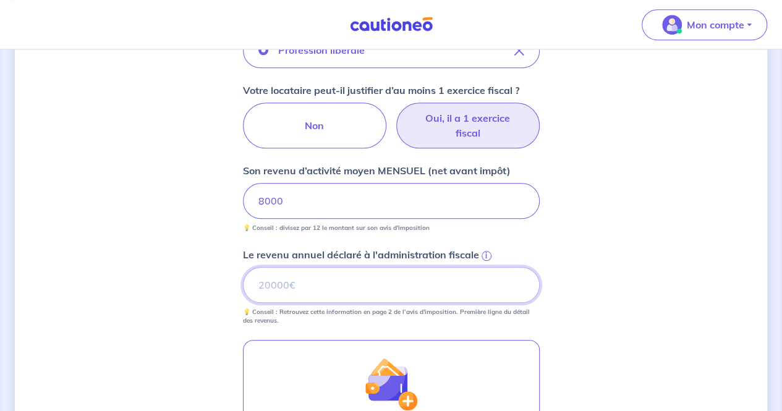
click at [487, 267] on input "Le revenu annuel déclaré à l'administration fiscale i" at bounding box center [391, 285] width 297 height 36
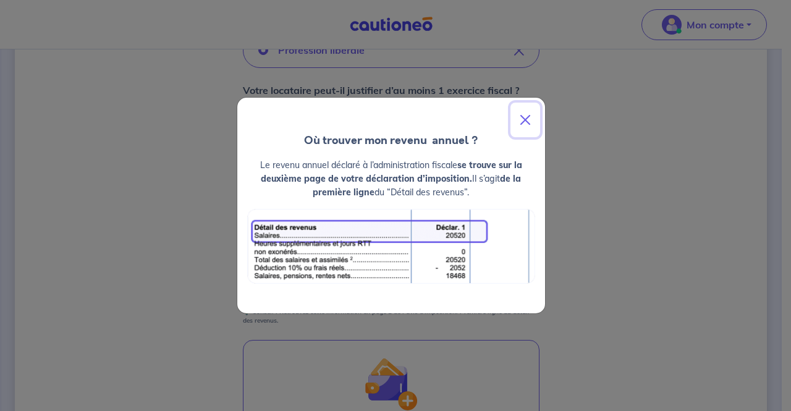
click at [524, 119] on button "Close" at bounding box center [525, 120] width 30 height 35
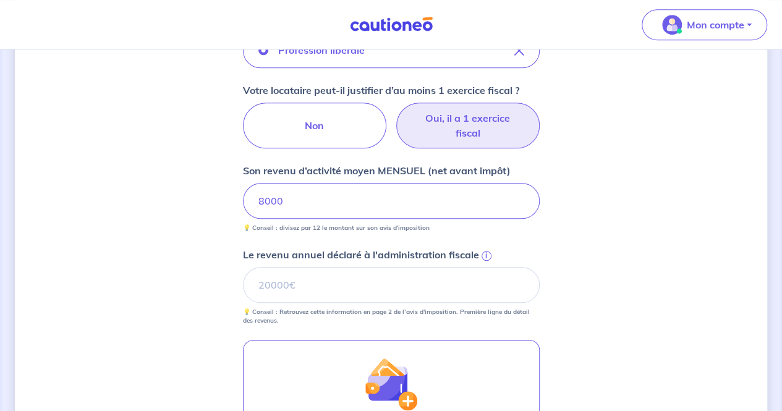
click at [723, 308] on div "Concernant les garants de : [PERSON_NAME] Votre locataire est étudiant, nous al…" at bounding box center [391, 105] width 752 height 1058
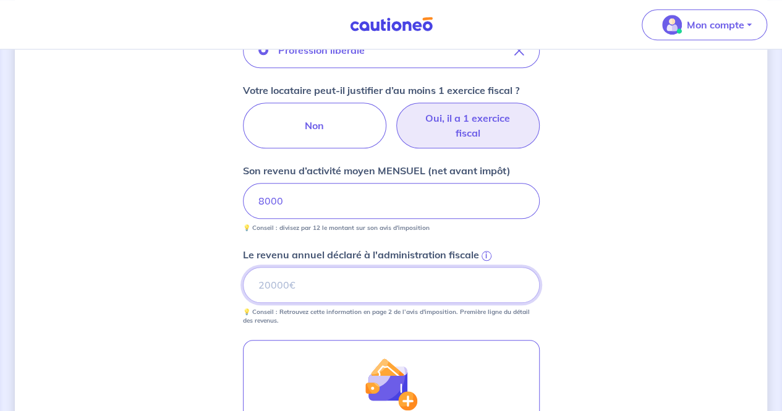
click at [346, 284] on input "Le revenu annuel déclaré à l'administration fiscale i" at bounding box center [391, 285] width 297 height 36
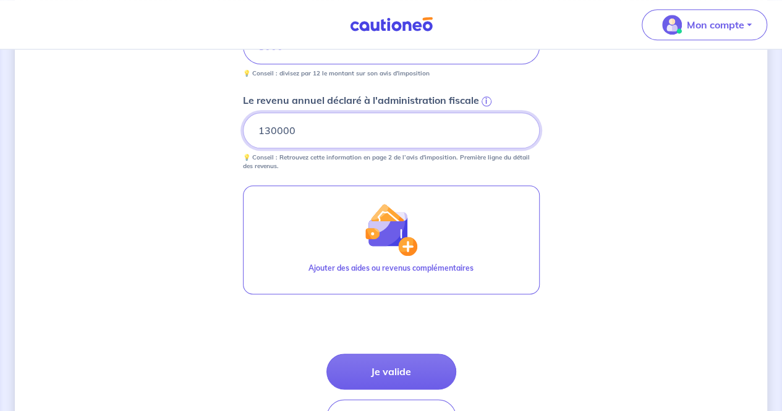
scroll to position [696, 0]
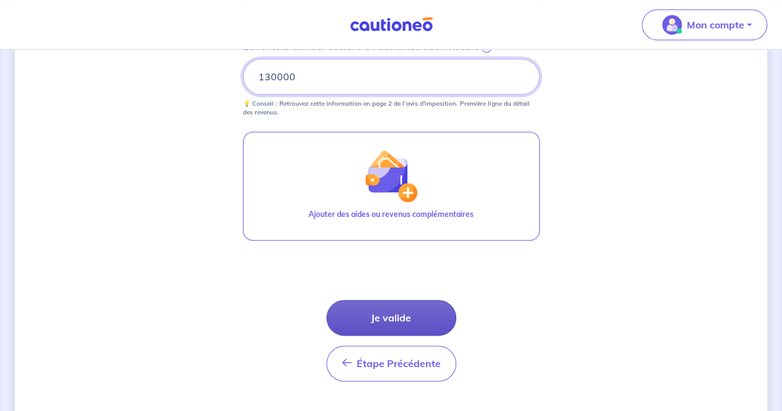
type input "130000"
click at [400, 314] on button "Je valide" at bounding box center [391, 318] width 130 height 36
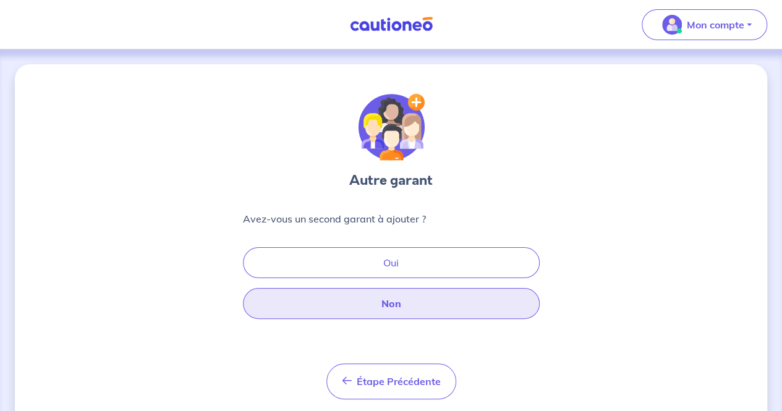
click at [391, 300] on button "Non" at bounding box center [391, 303] width 297 height 31
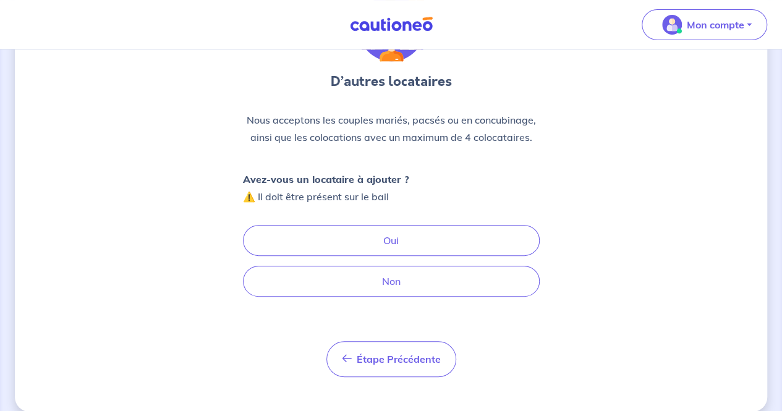
scroll to position [104, 0]
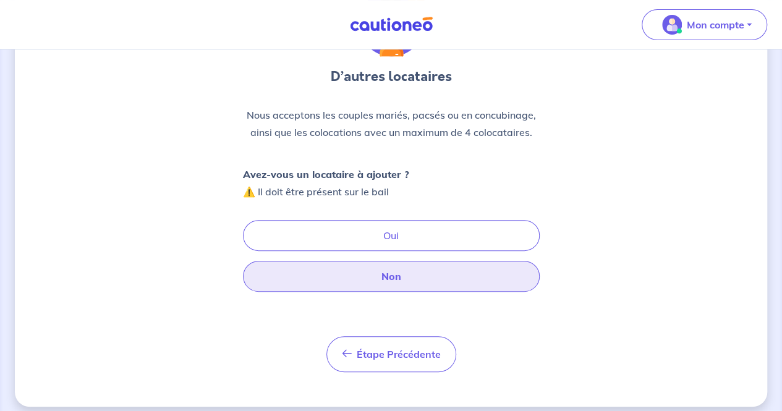
click at [373, 281] on button "Non" at bounding box center [391, 276] width 297 height 31
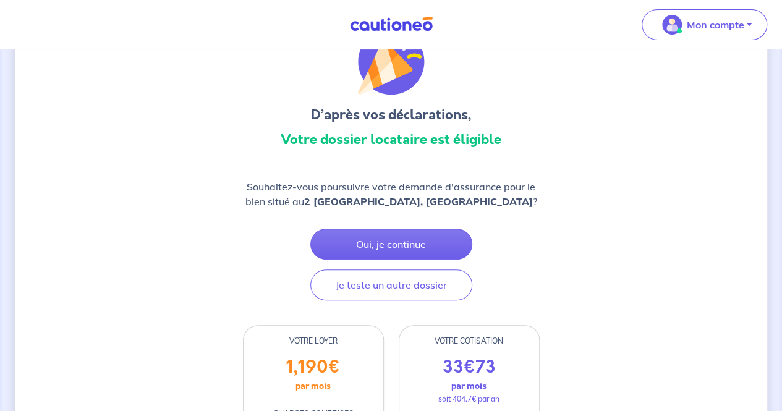
scroll to position [68, 0]
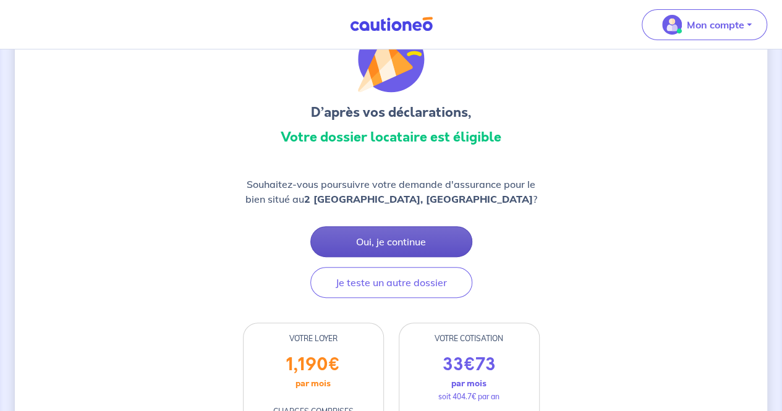
click at [404, 239] on button "Oui, je continue" at bounding box center [391, 241] width 162 height 31
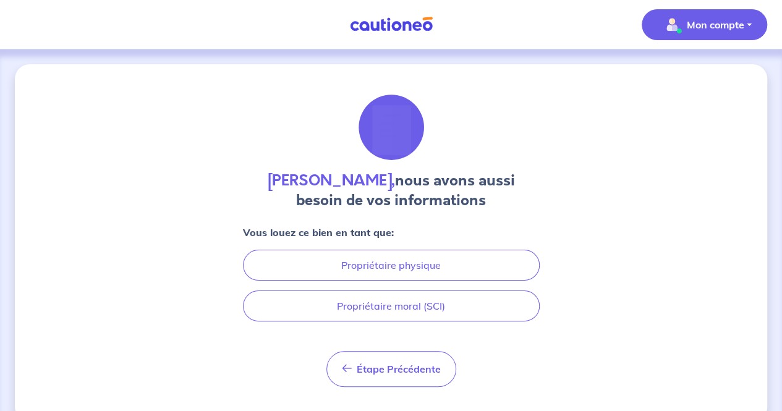
click at [723, 25] on p "Mon compte" at bounding box center [715, 24] width 57 height 15
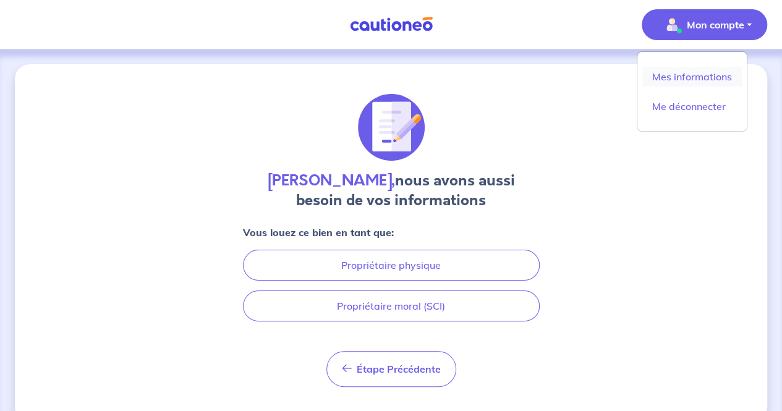
click at [692, 70] on link "Mes informations" at bounding box center [691, 77] width 99 height 20
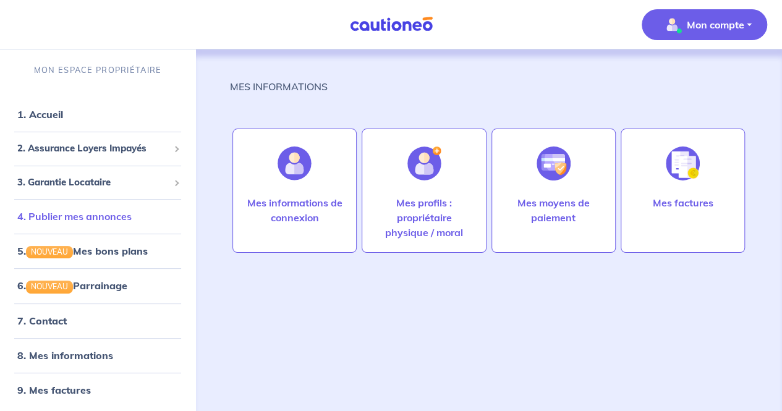
click at [94, 210] on link "4. Publier mes annonces" at bounding box center [74, 216] width 114 height 12
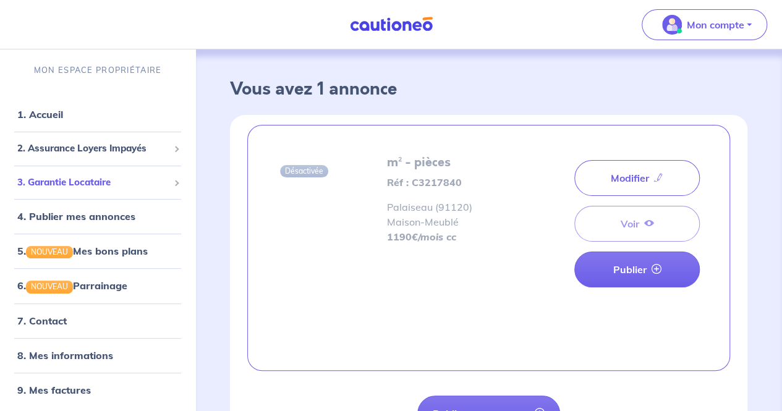
click at [92, 174] on div "3. Garantie Locataire" at bounding box center [97, 183] width 185 height 24
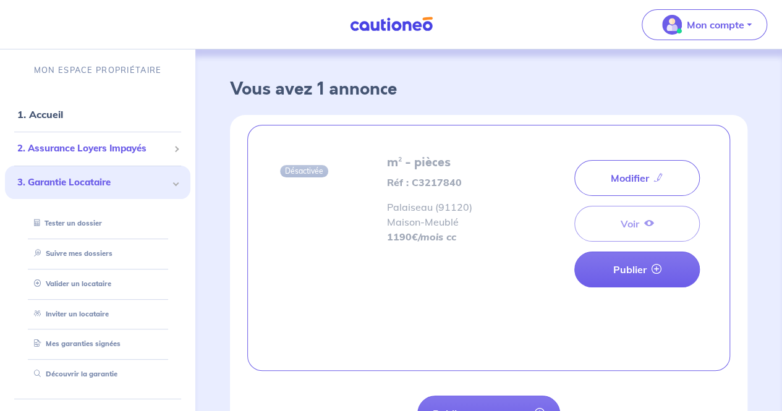
click at [82, 154] on span "2. Assurance Loyers Impayés" at bounding box center [92, 149] width 151 height 14
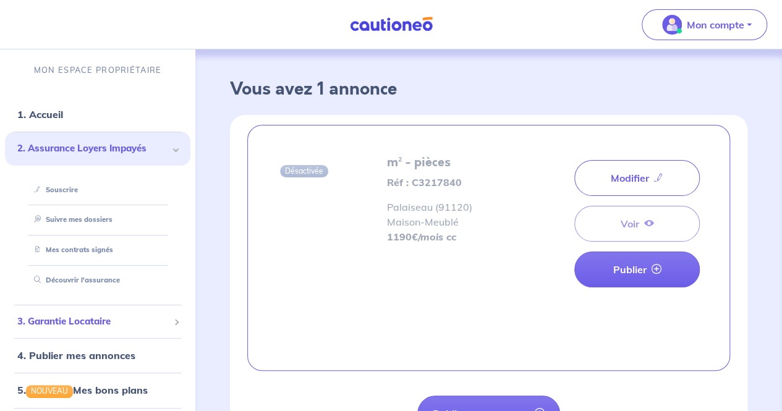
click at [77, 320] on span "3. Garantie Locataire" at bounding box center [92, 322] width 151 height 14
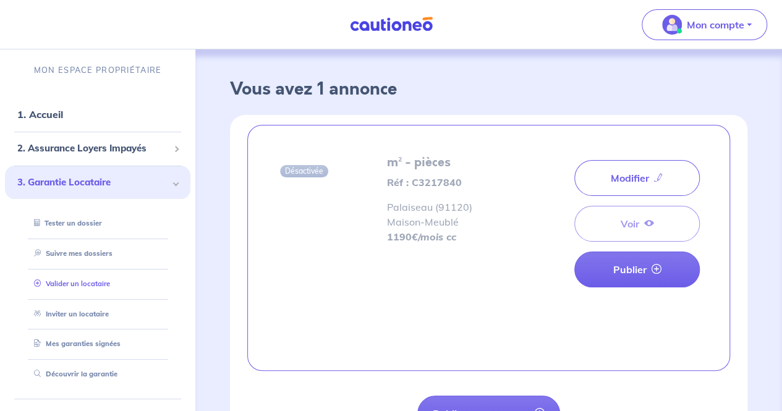
click at [94, 285] on link "Valider un locataire" at bounding box center [69, 283] width 81 height 9
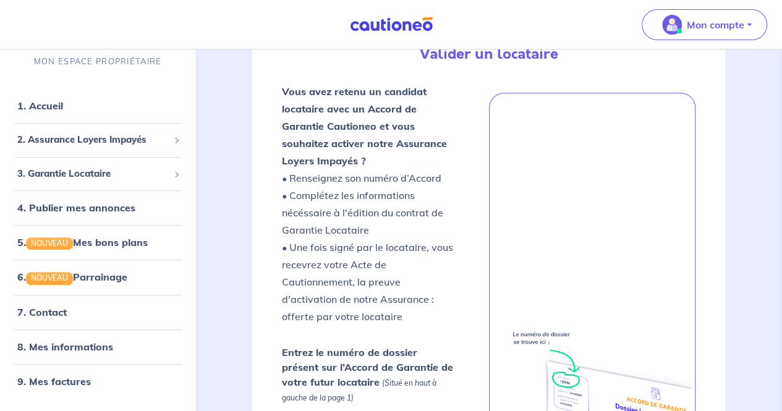
scroll to position [223, 0]
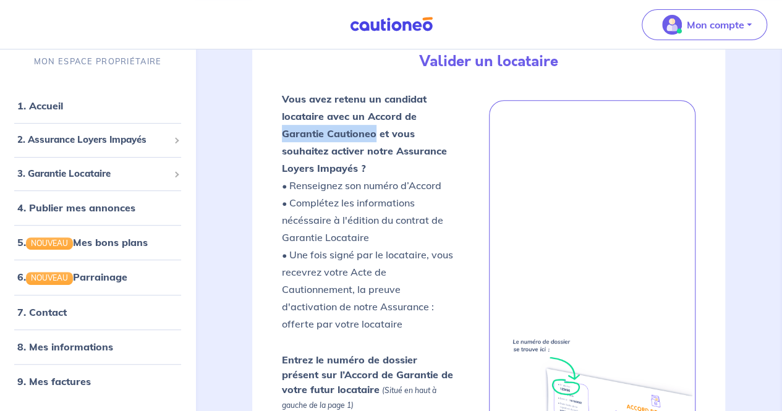
drag, startPoint x: 375, startPoint y: 132, endPoint x: 282, endPoint y: 129, distance: 92.8
click at [282, 129] on strong "Vous avez retenu un candidat locataire avec un Accord de Garantie Cautioneo et …" at bounding box center [364, 134] width 165 height 82
copy strong "Garantie Cautioneo"
click at [62, 381] on link "9. Mes factures" at bounding box center [53, 381] width 72 height 12
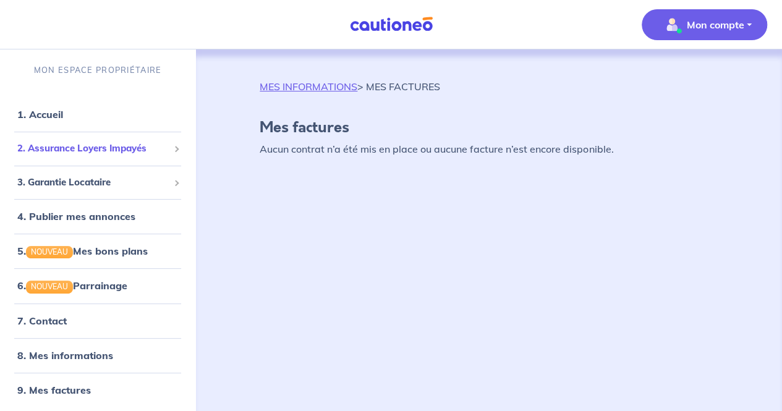
click at [75, 151] on span "2. Assurance Loyers Impayés" at bounding box center [92, 149] width 151 height 14
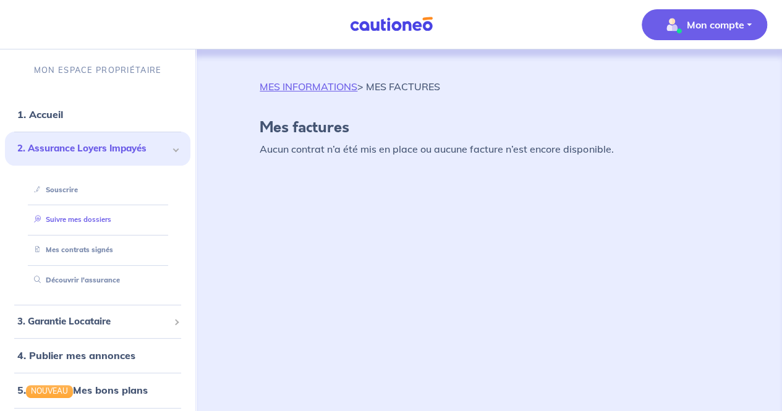
click at [87, 224] on link "Suivre mes dossiers" at bounding box center [70, 219] width 82 height 9
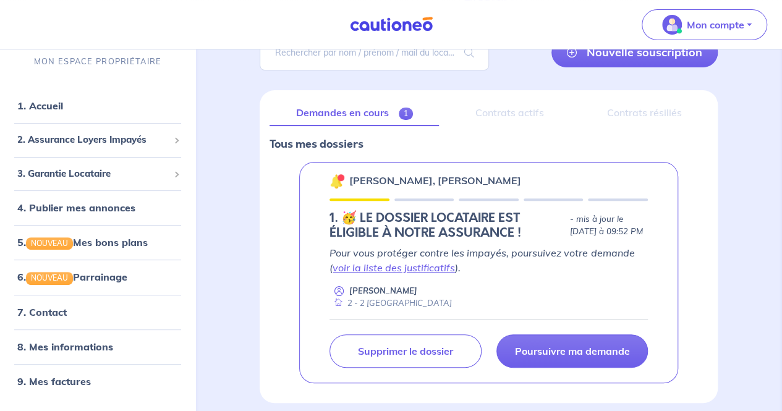
scroll to position [111, 0]
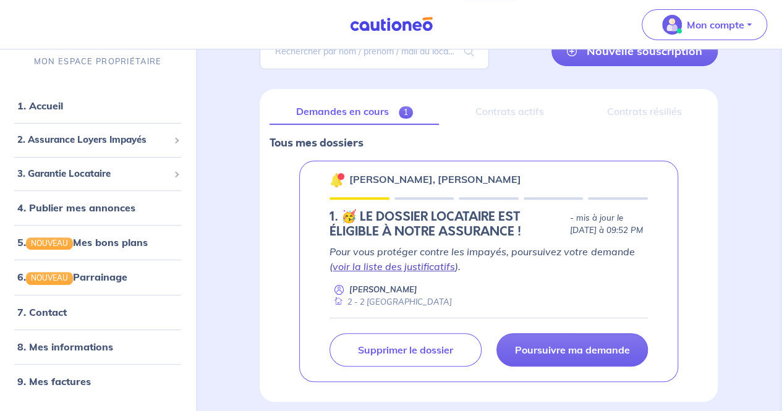
click at [409, 263] on link "voir la liste des justificatifs" at bounding box center [393, 266] width 122 height 12
